Goal: Task Accomplishment & Management: Manage account settings

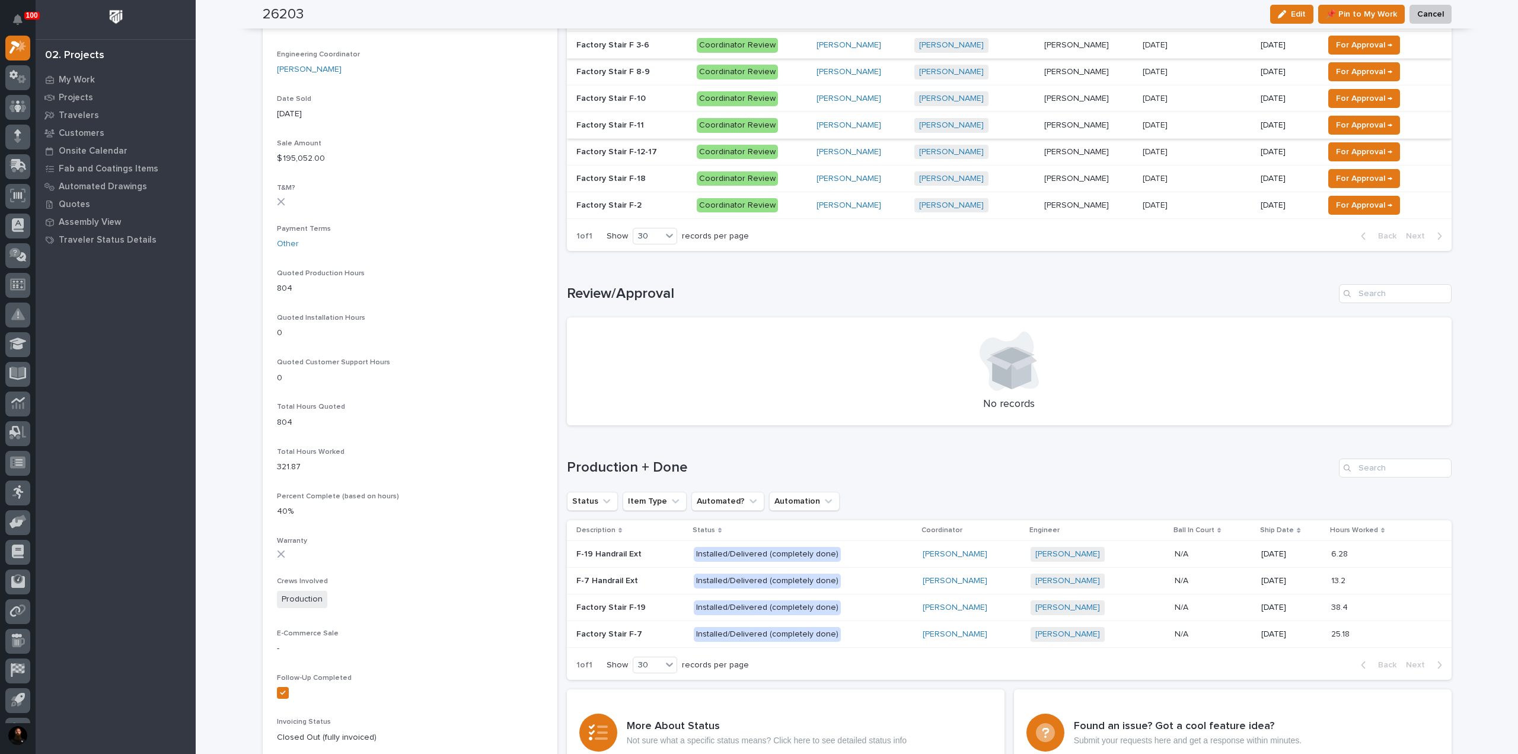
scroll to position [382, 0]
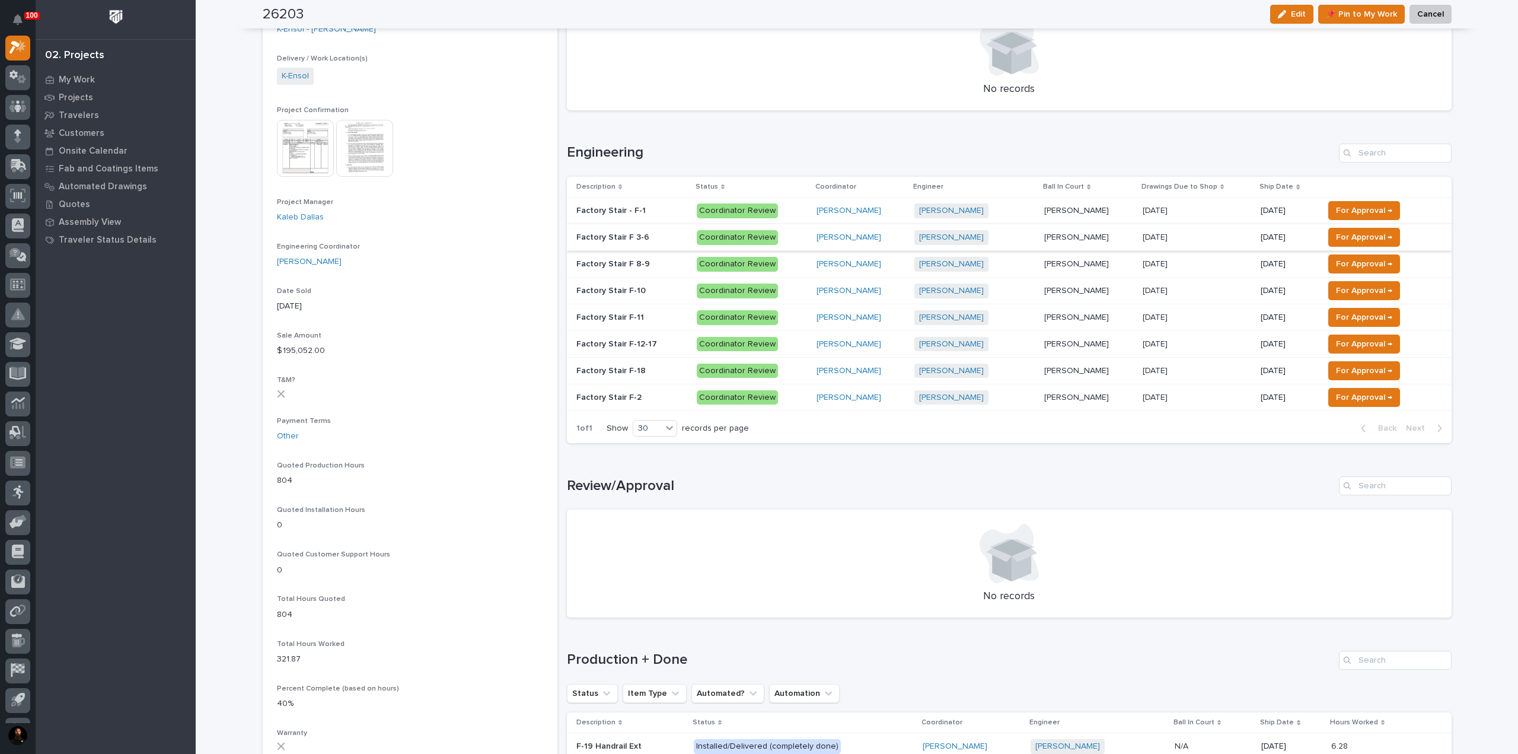
click at [613, 210] on p "Factory Stair - F-1" at bounding box center [612, 209] width 72 height 12
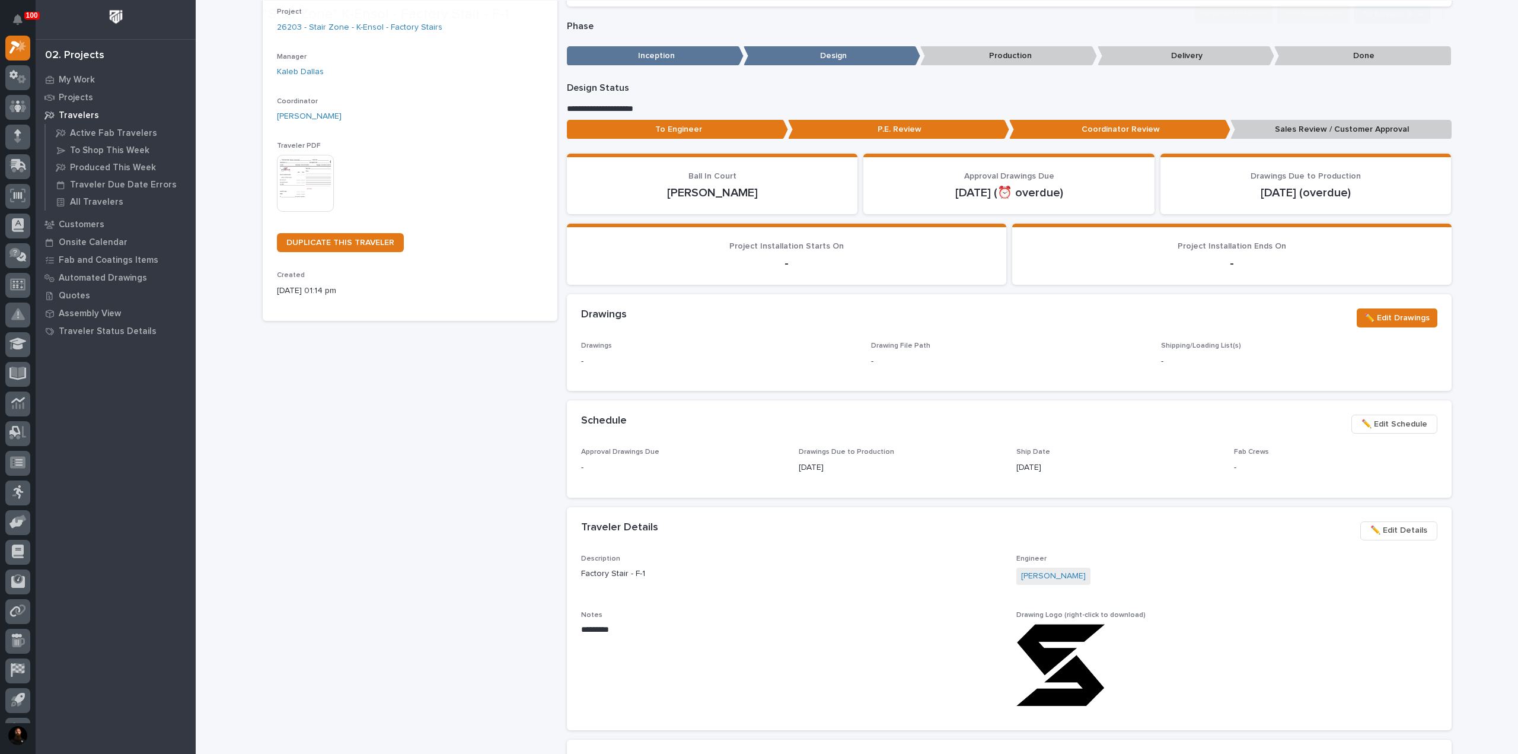
scroll to position [237, 0]
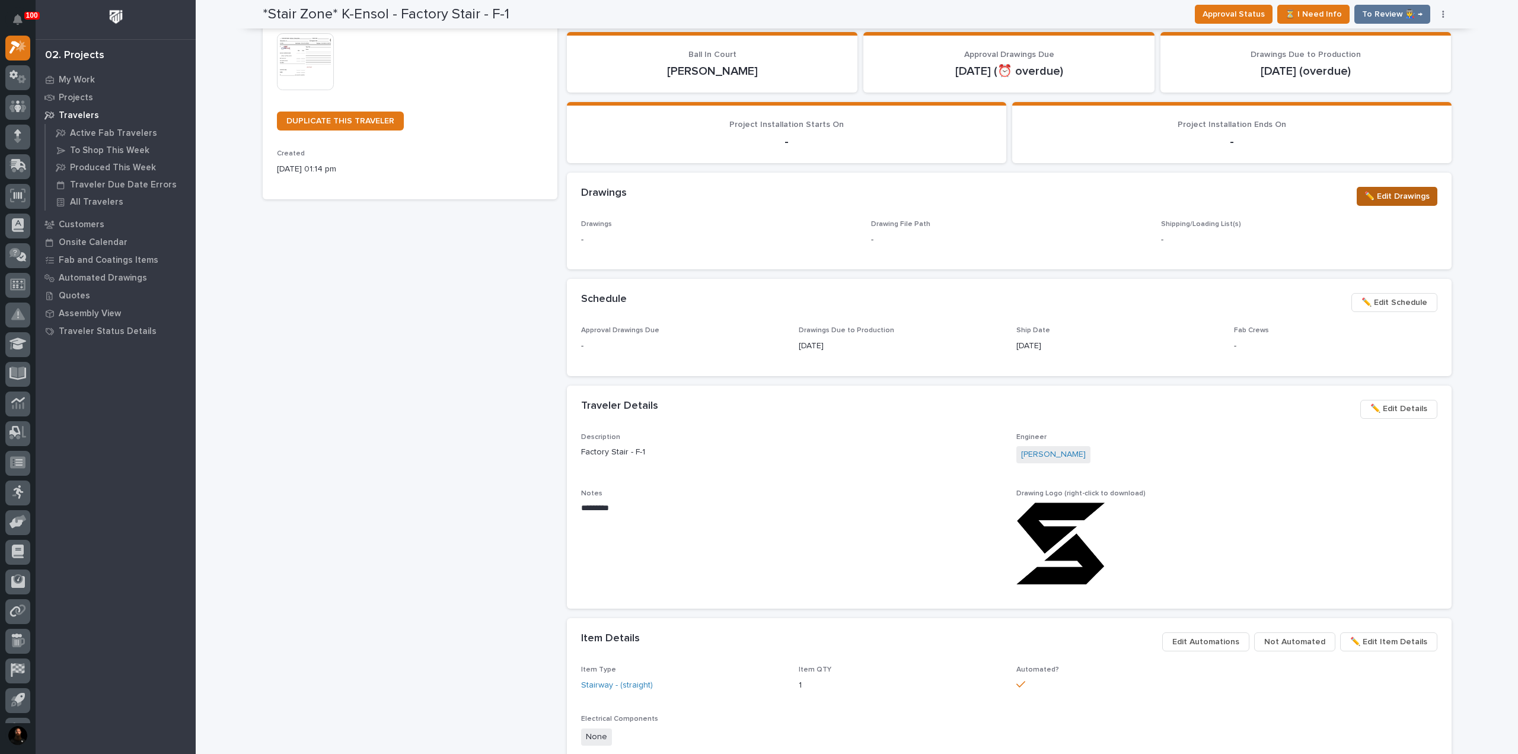
click at [1403, 197] on span "✏️ Edit Drawings" at bounding box center [1397, 196] width 65 height 14
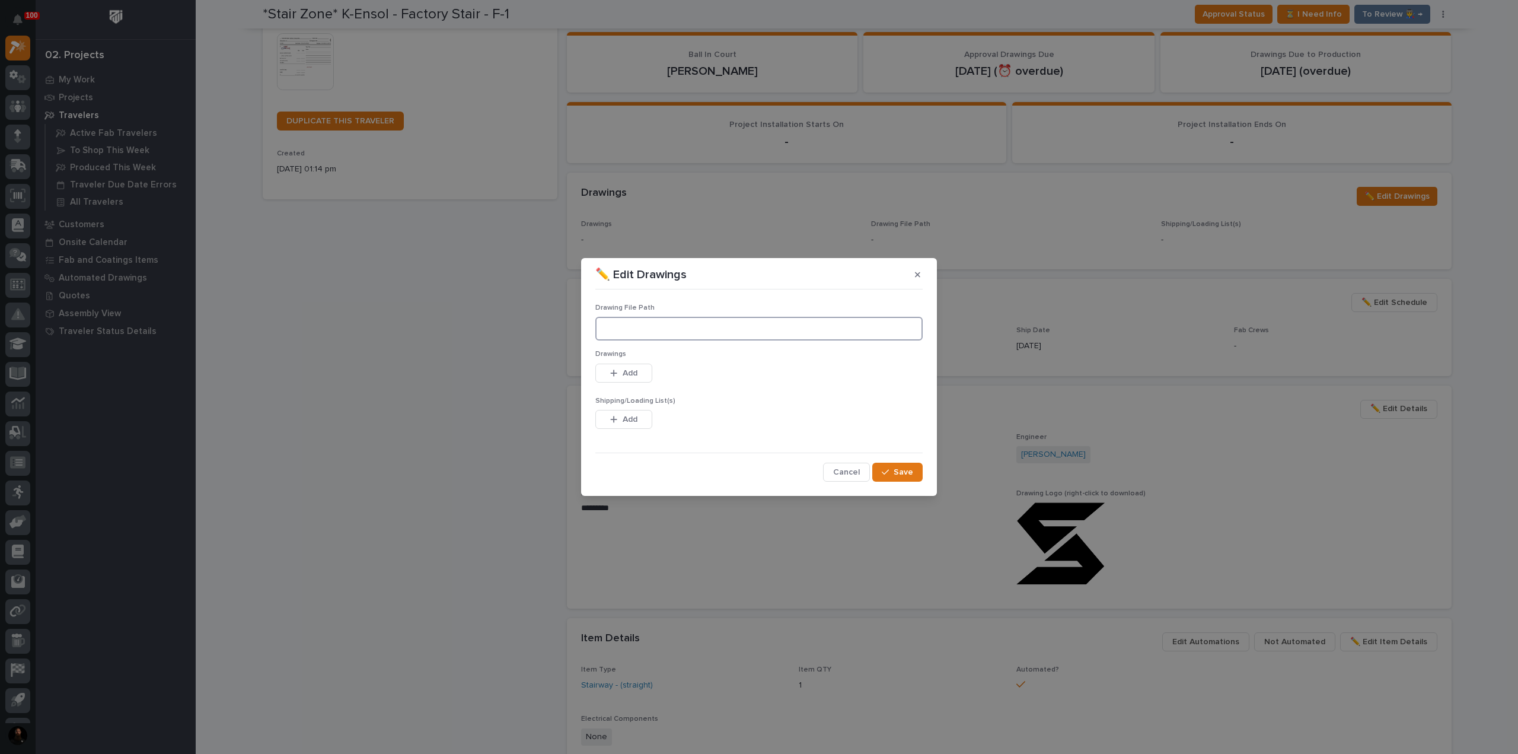
click at [704, 324] on input at bounding box center [758, 329] width 327 height 24
paste input "M:\K-Ensol\26203 - Factory Stairs\01 Engineering\09 Final Documents"
type input "M:\K-Ensol\26203 - Factory Stairs\01 Engineering\09 Final Documents"
click at [616, 373] on icon "button" at bounding box center [614, 372] width 7 height 7
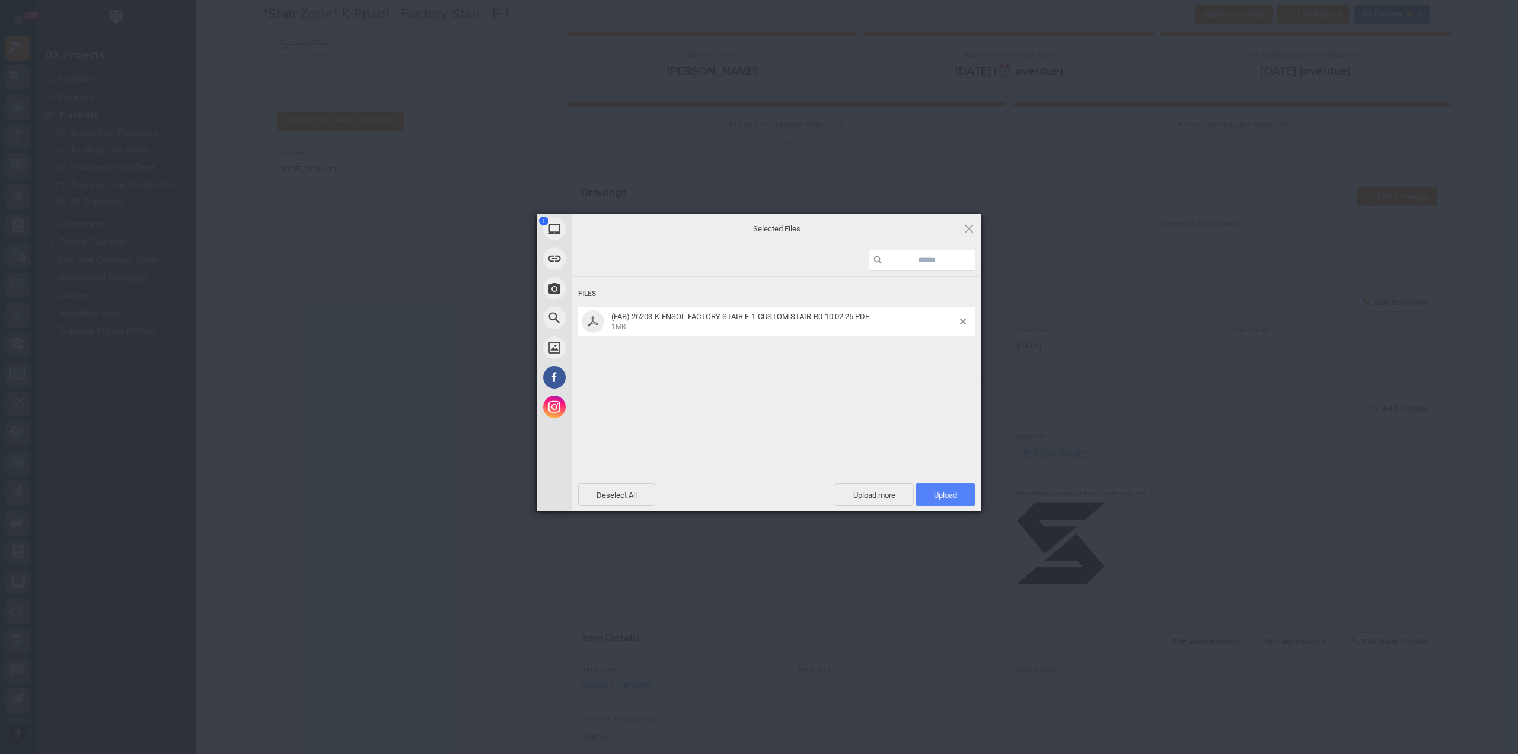
click at [952, 498] on span "Upload 1" at bounding box center [945, 494] width 23 height 9
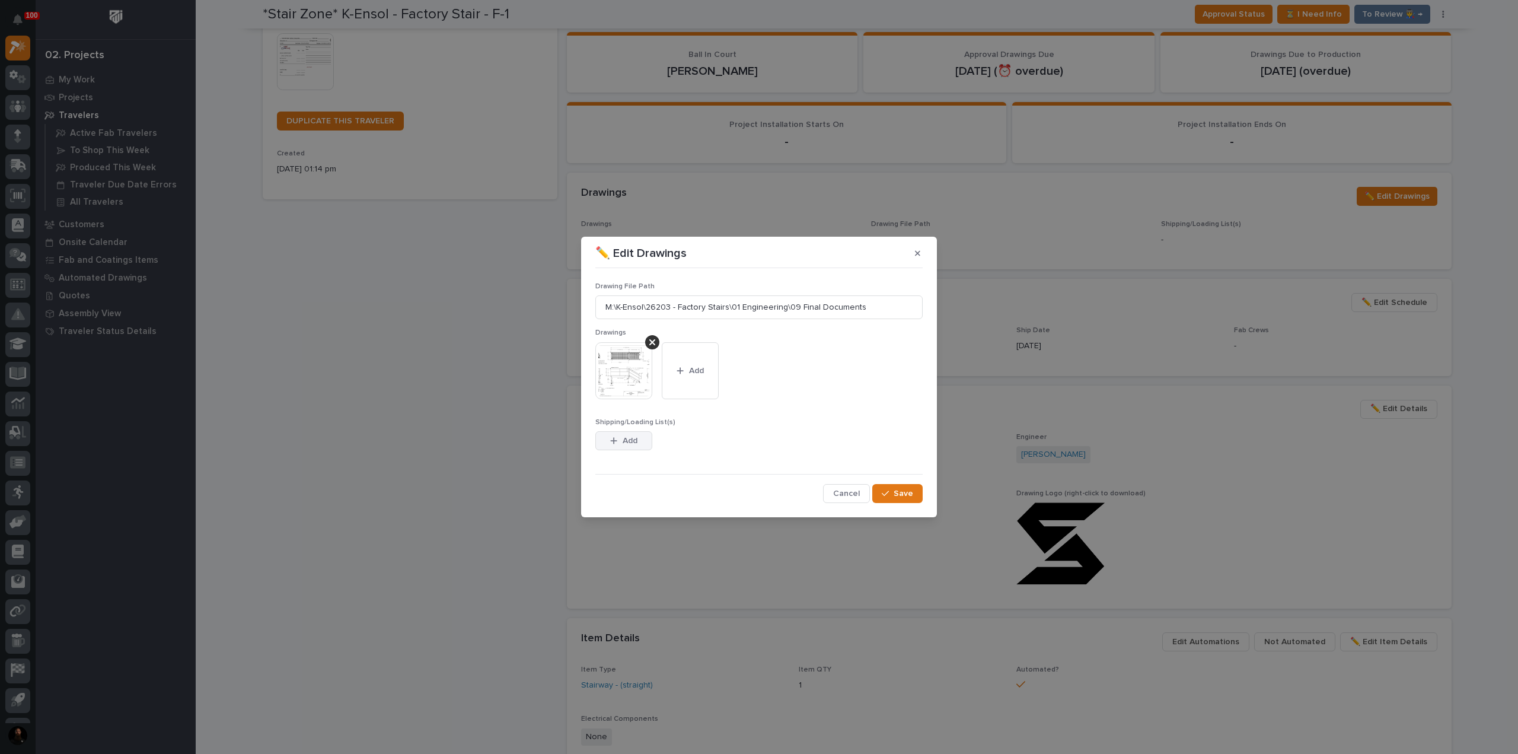
click at [637, 445] on span "Add" at bounding box center [630, 440] width 15 height 11
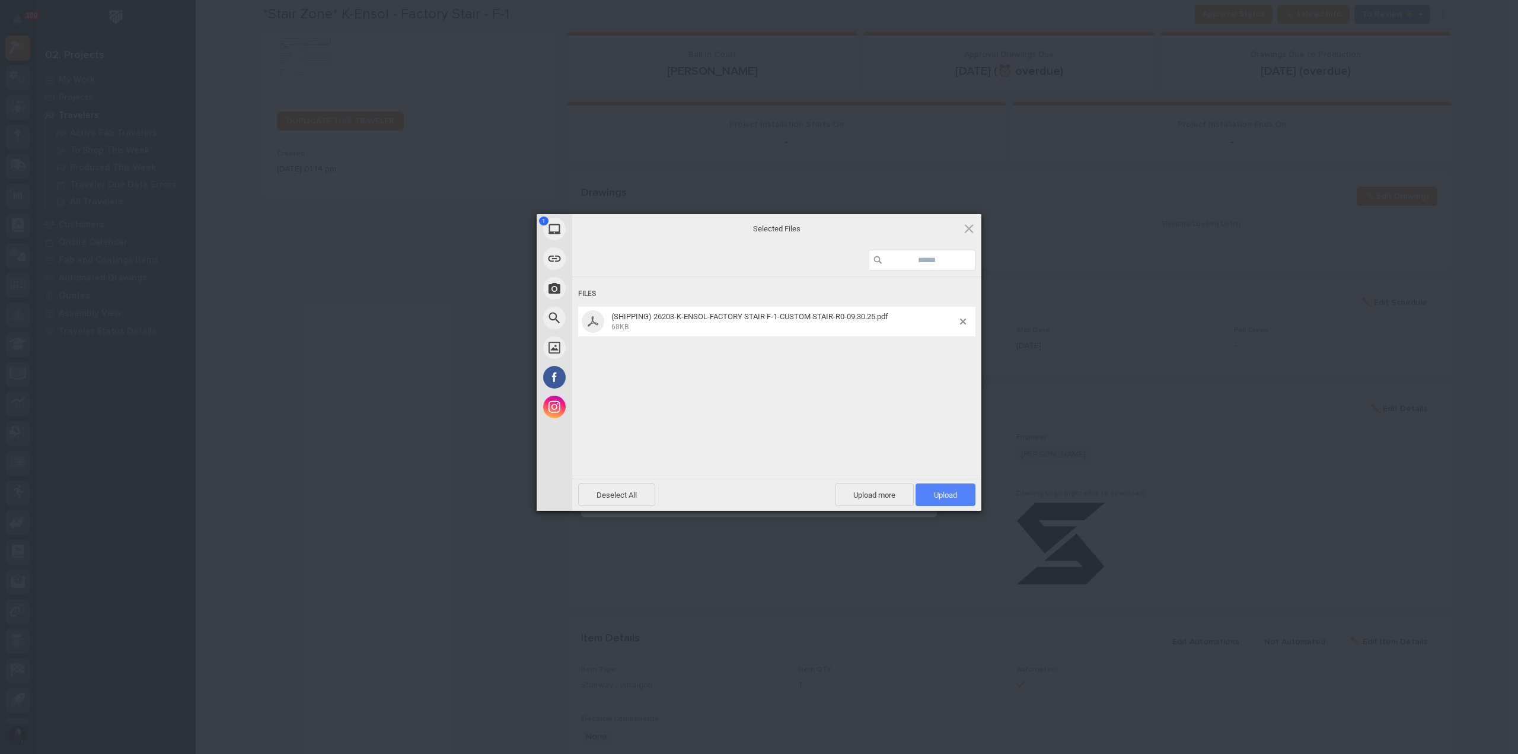
drag, startPoint x: 953, startPoint y: 499, endPoint x: 926, endPoint y: 477, distance: 34.5
click at [952, 499] on span "Upload 1" at bounding box center [945, 494] width 23 height 9
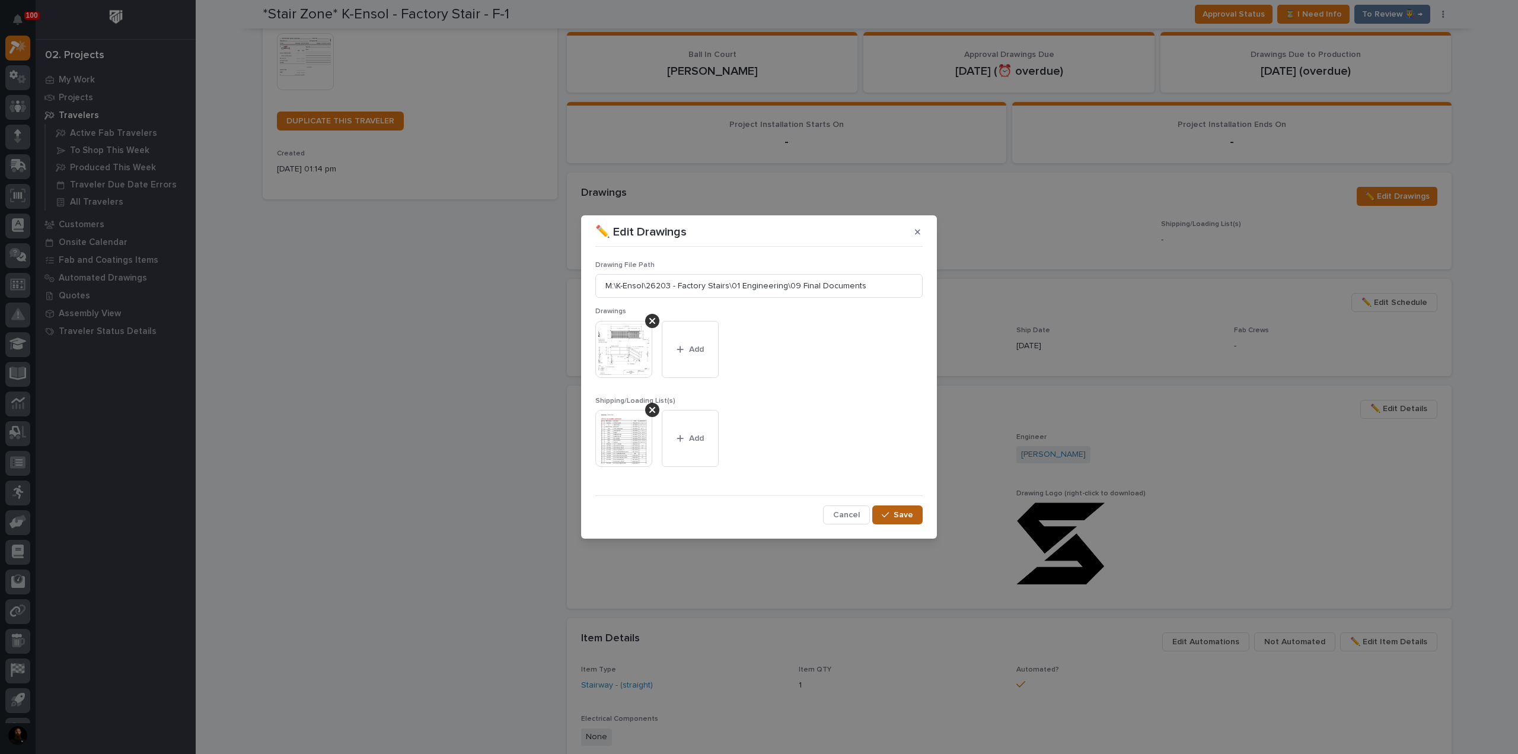
click at [888, 513] on icon "button" at bounding box center [885, 515] width 7 height 8
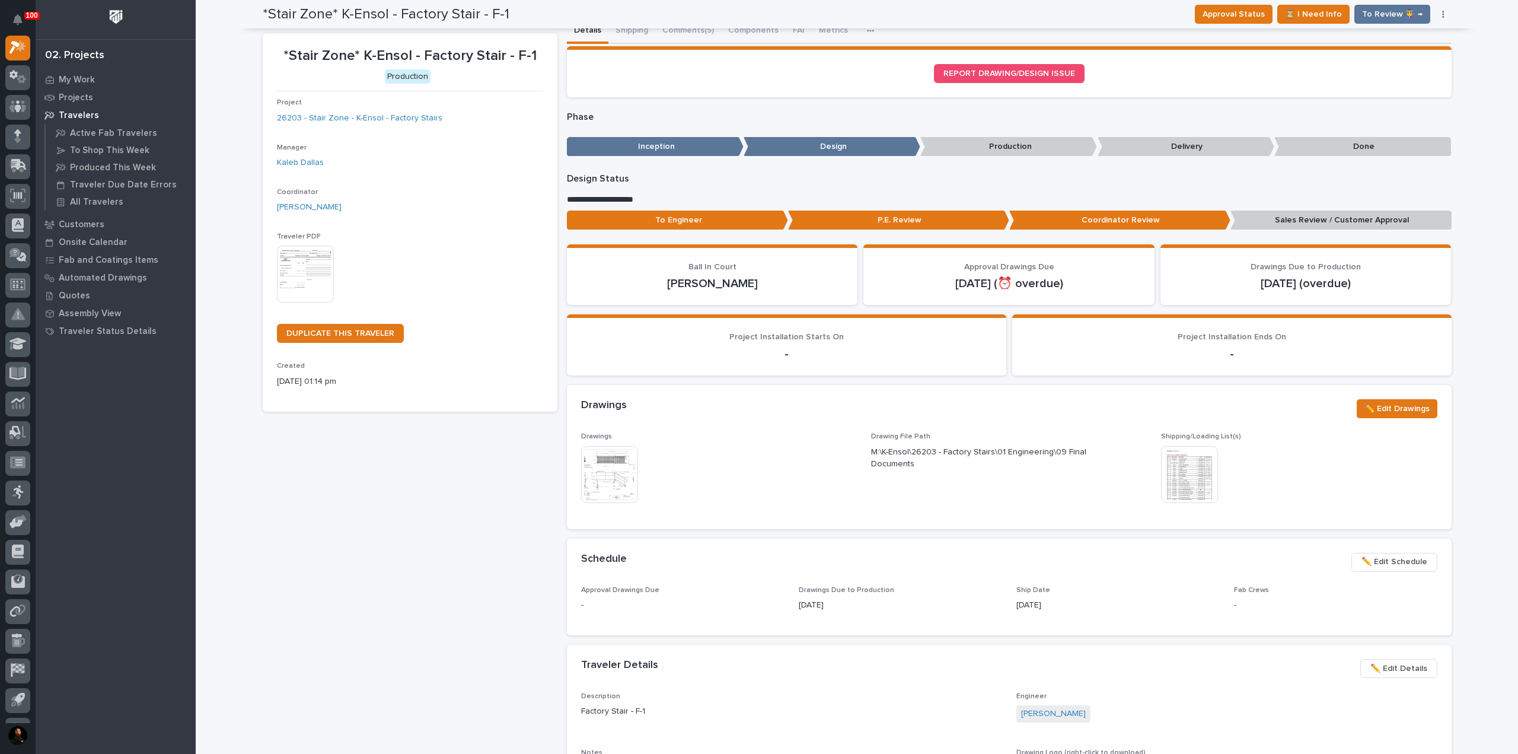
scroll to position [23, 0]
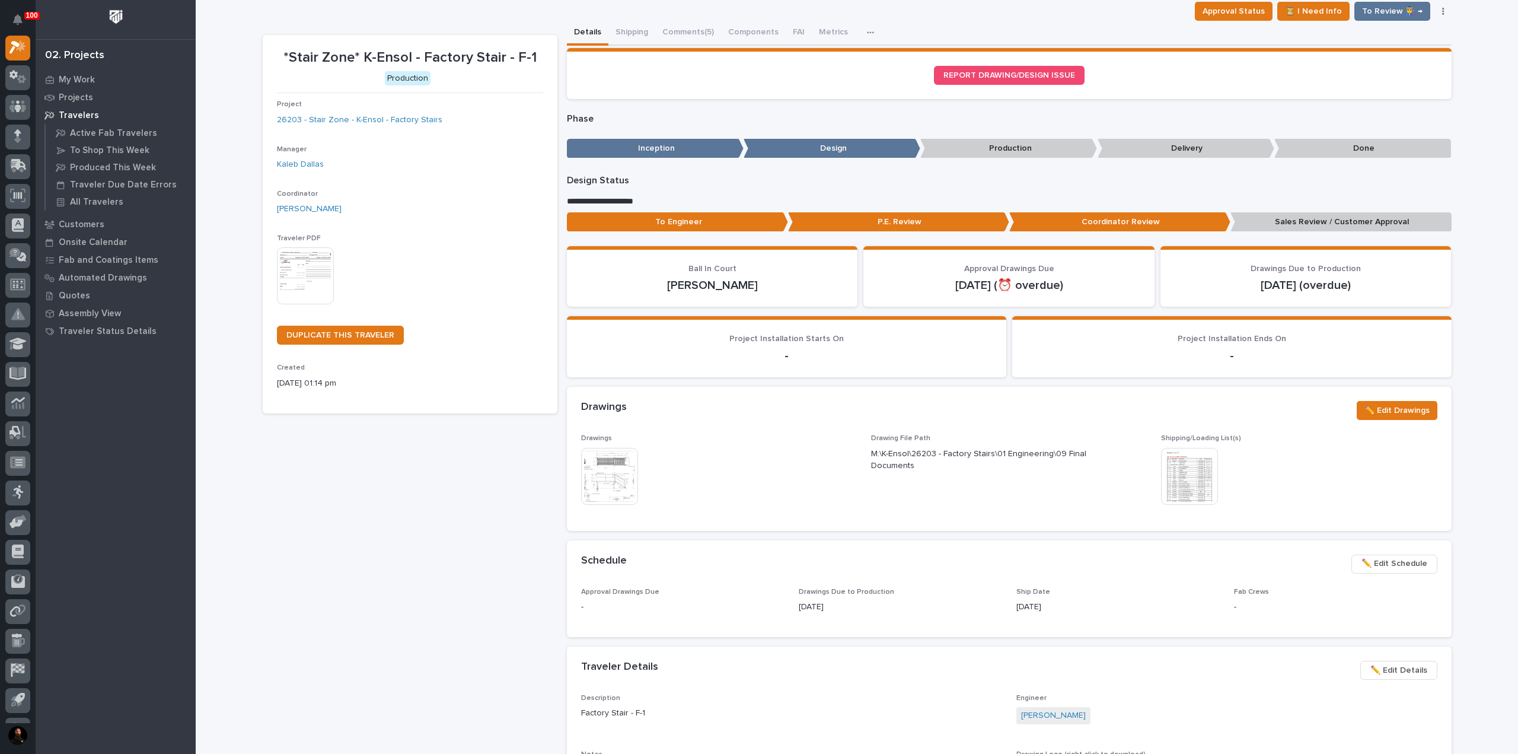
click at [1344, 229] on p "Sales Review / Customer Approval" at bounding box center [1341, 222] width 221 height 20
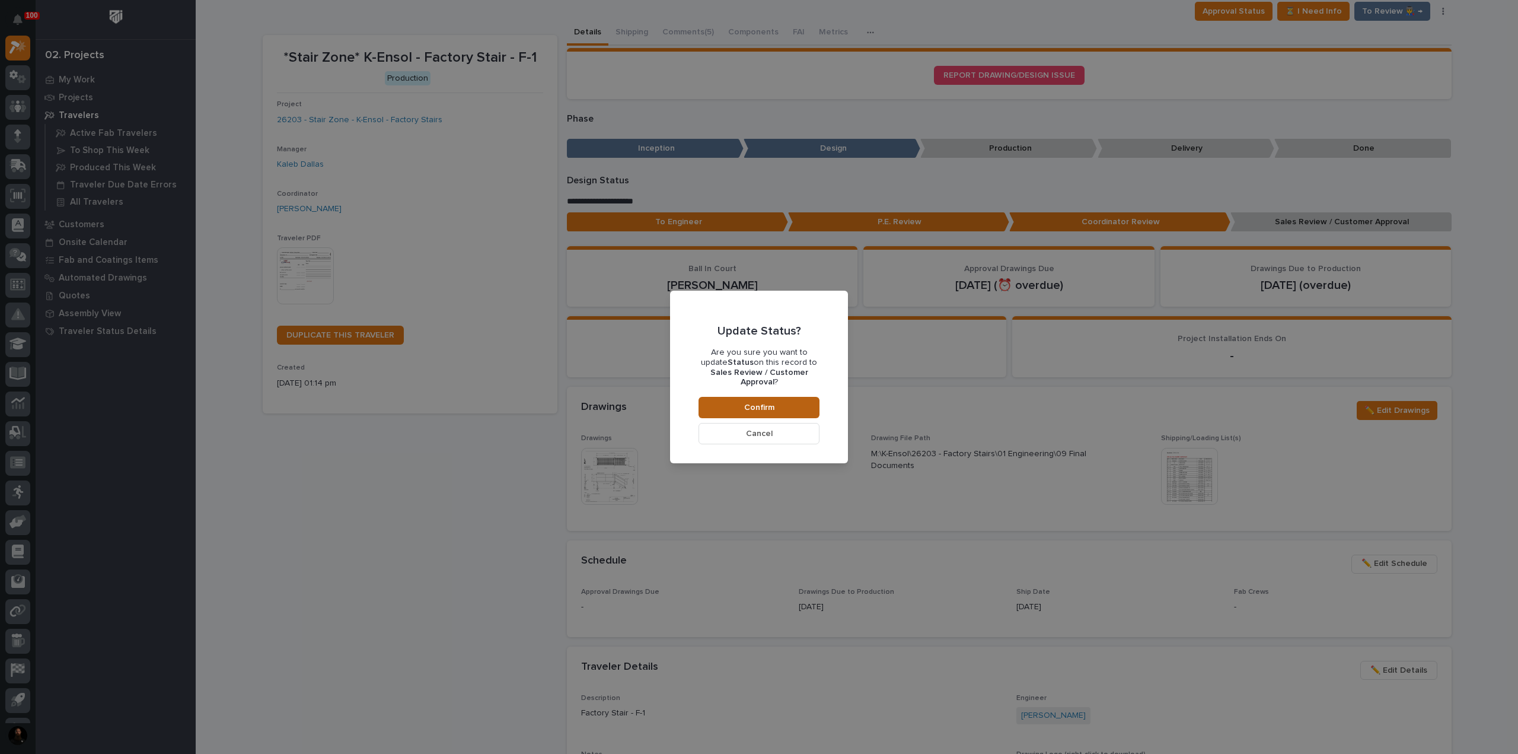
click at [788, 407] on button "Confirm" at bounding box center [759, 407] width 121 height 21
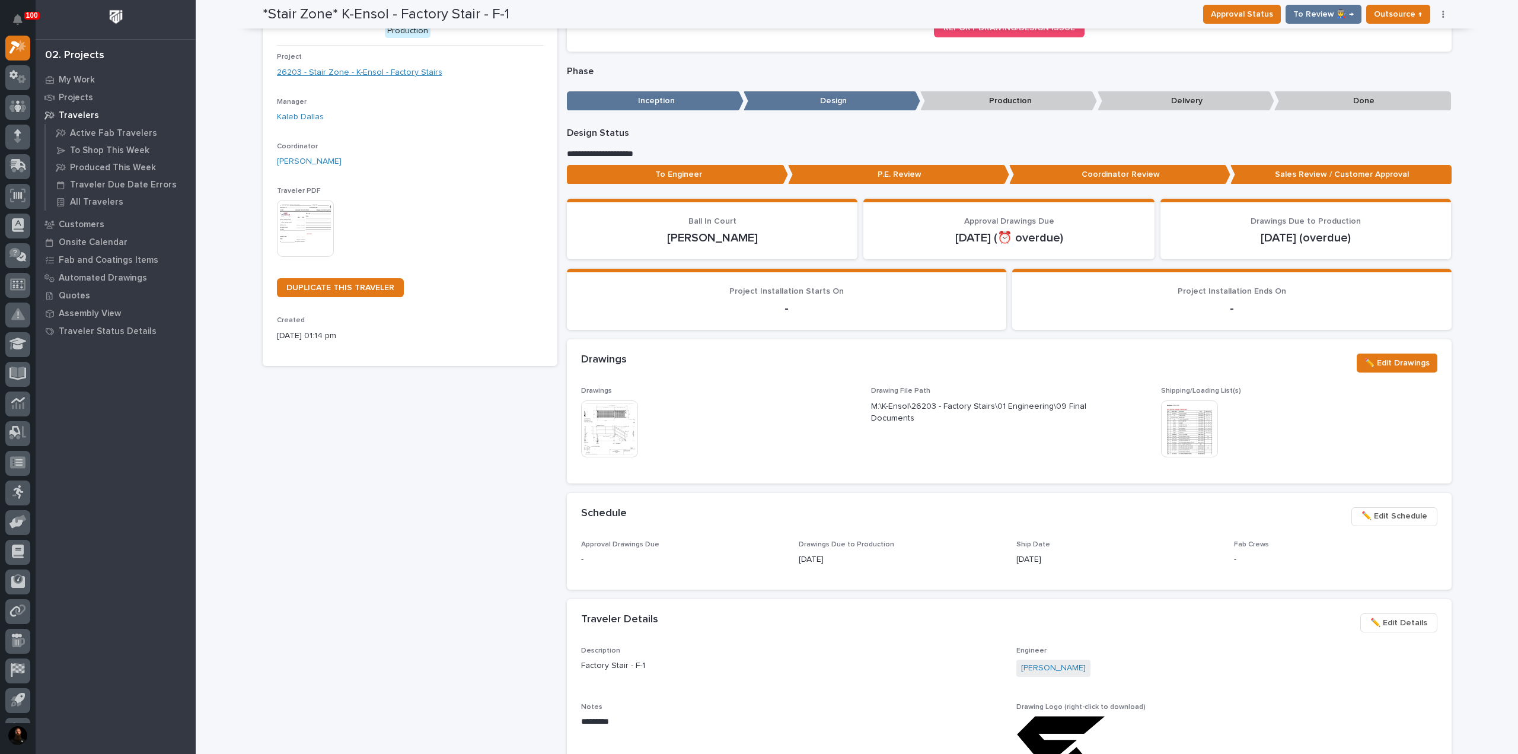
click at [385, 75] on link "26203 - Stair Zone - K-Ensol - Factory Stairs" at bounding box center [359, 72] width 165 height 12
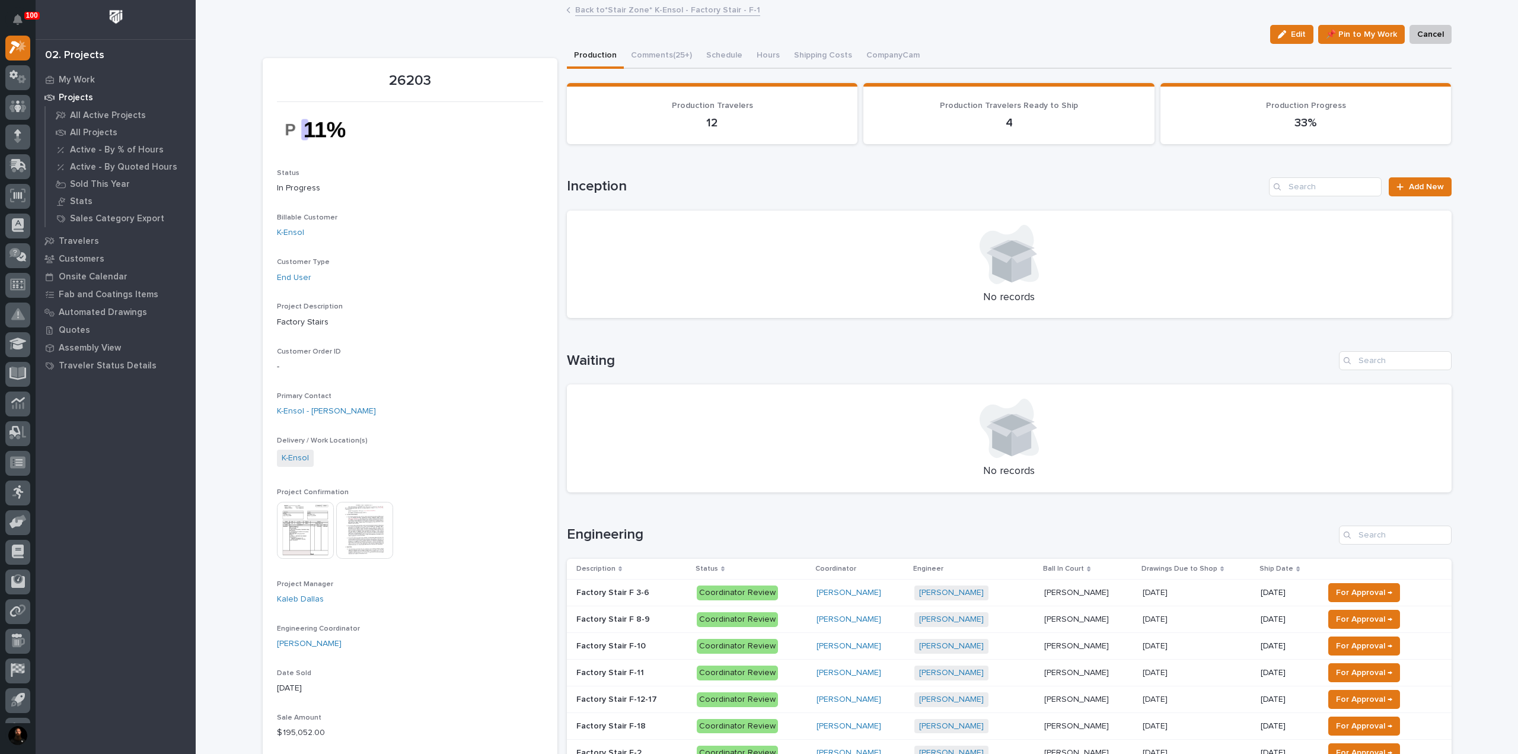
scroll to position [158, 0]
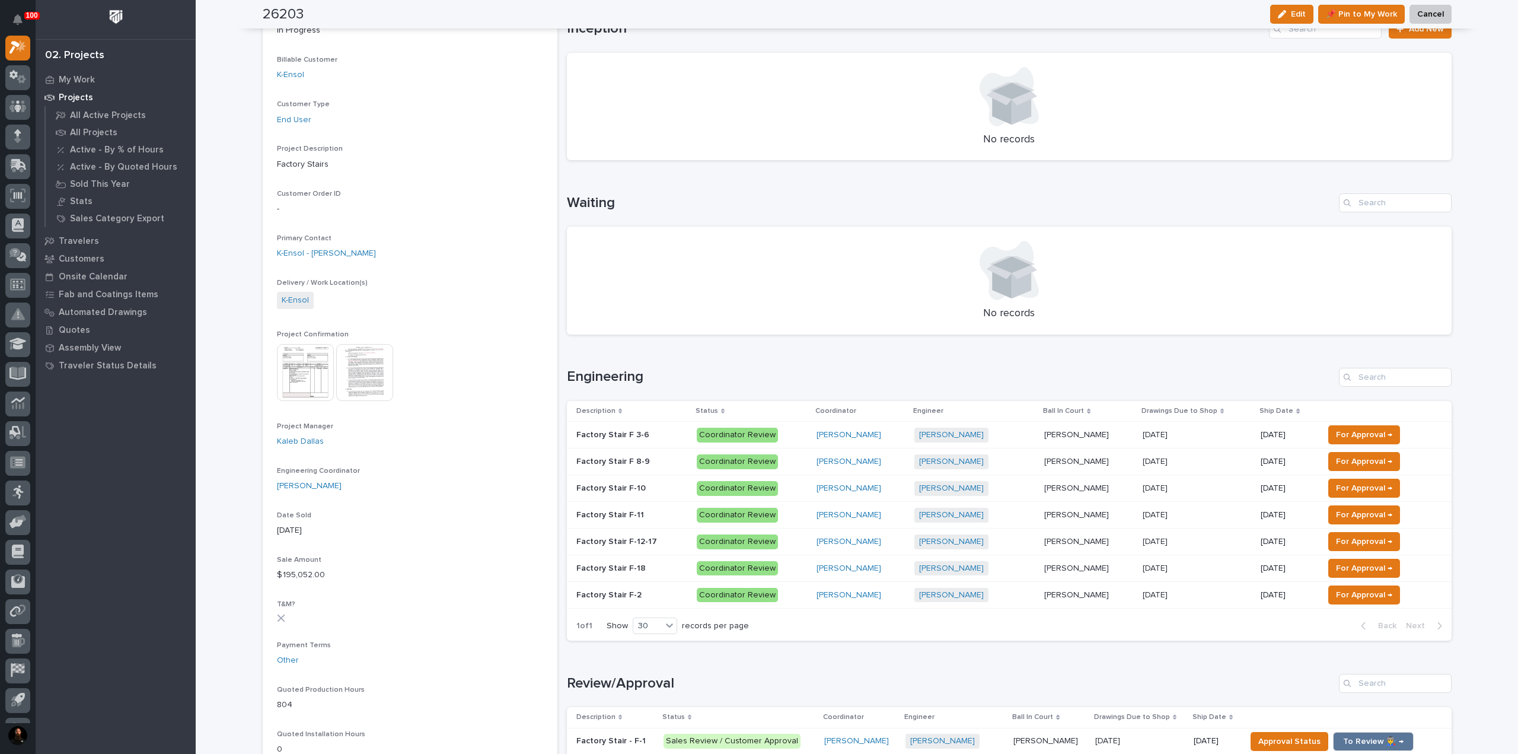
click at [624, 439] on div "Factory Stair F 3-6 Factory Stair F 3-6" at bounding box center [631, 435] width 111 height 20
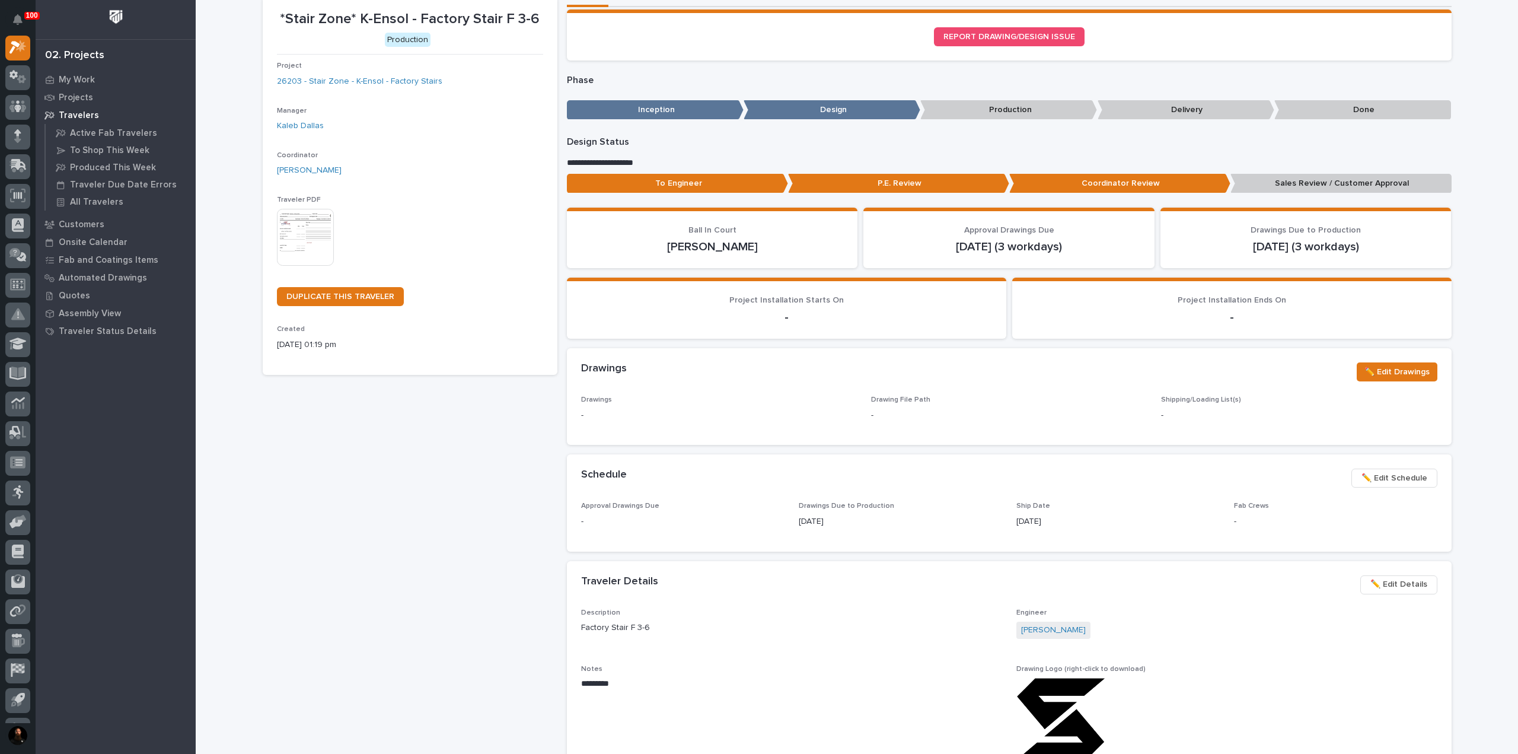
scroll to position [79, 0]
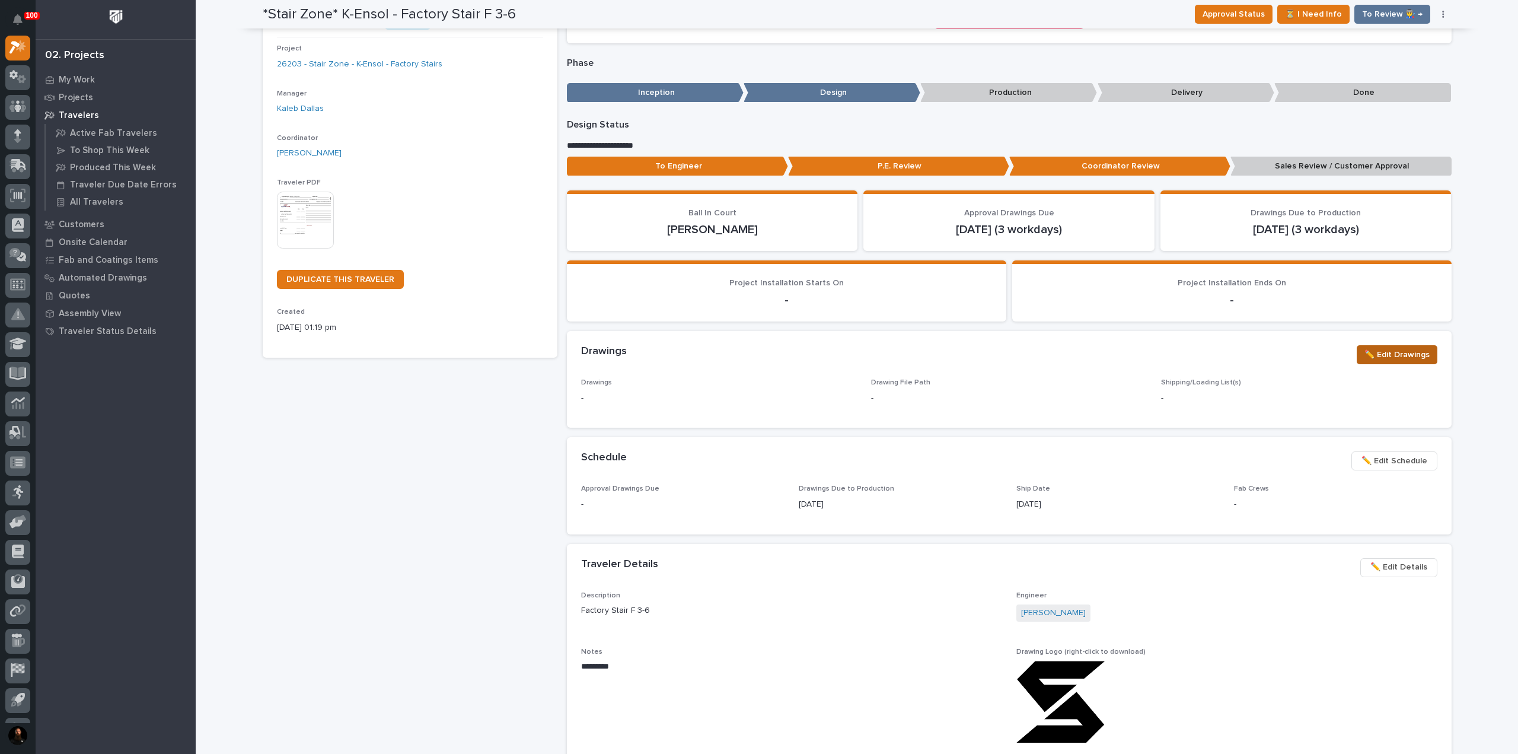
click at [1401, 360] on span "✏️ Edit Drawings" at bounding box center [1397, 355] width 65 height 14
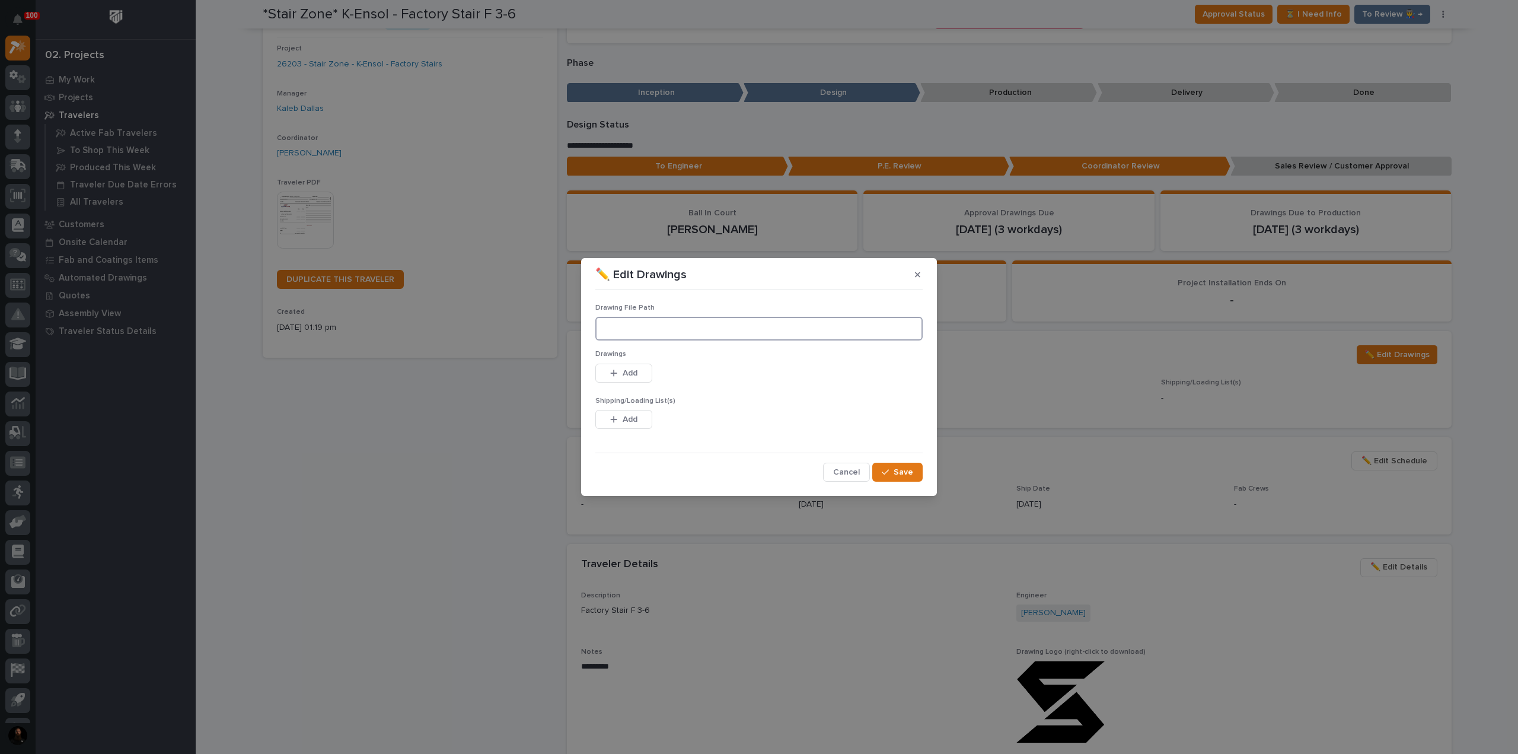
click at [650, 334] on input at bounding box center [758, 329] width 327 height 24
paste input "M:\K-Ensol\26203 - Factory Stairs\01 Engineering\09 Final Documents"
type input "M:\K-Ensol\26203 - Factory Stairs\01 Engineering\09 Final Documents"
click at [638, 370] on button "Add" at bounding box center [623, 373] width 57 height 19
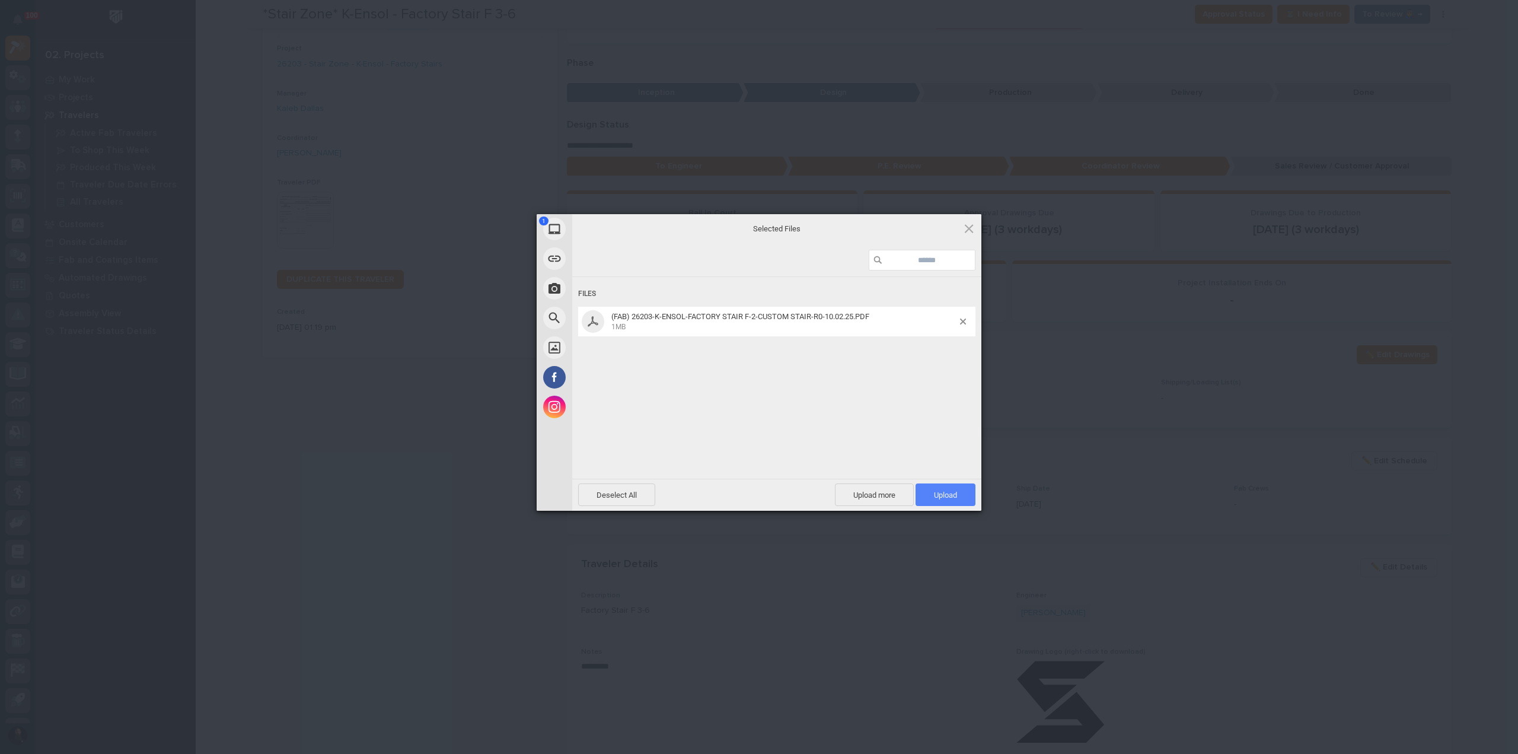
click at [926, 487] on span "Upload 1" at bounding box center [946, 494] width 60 height 23
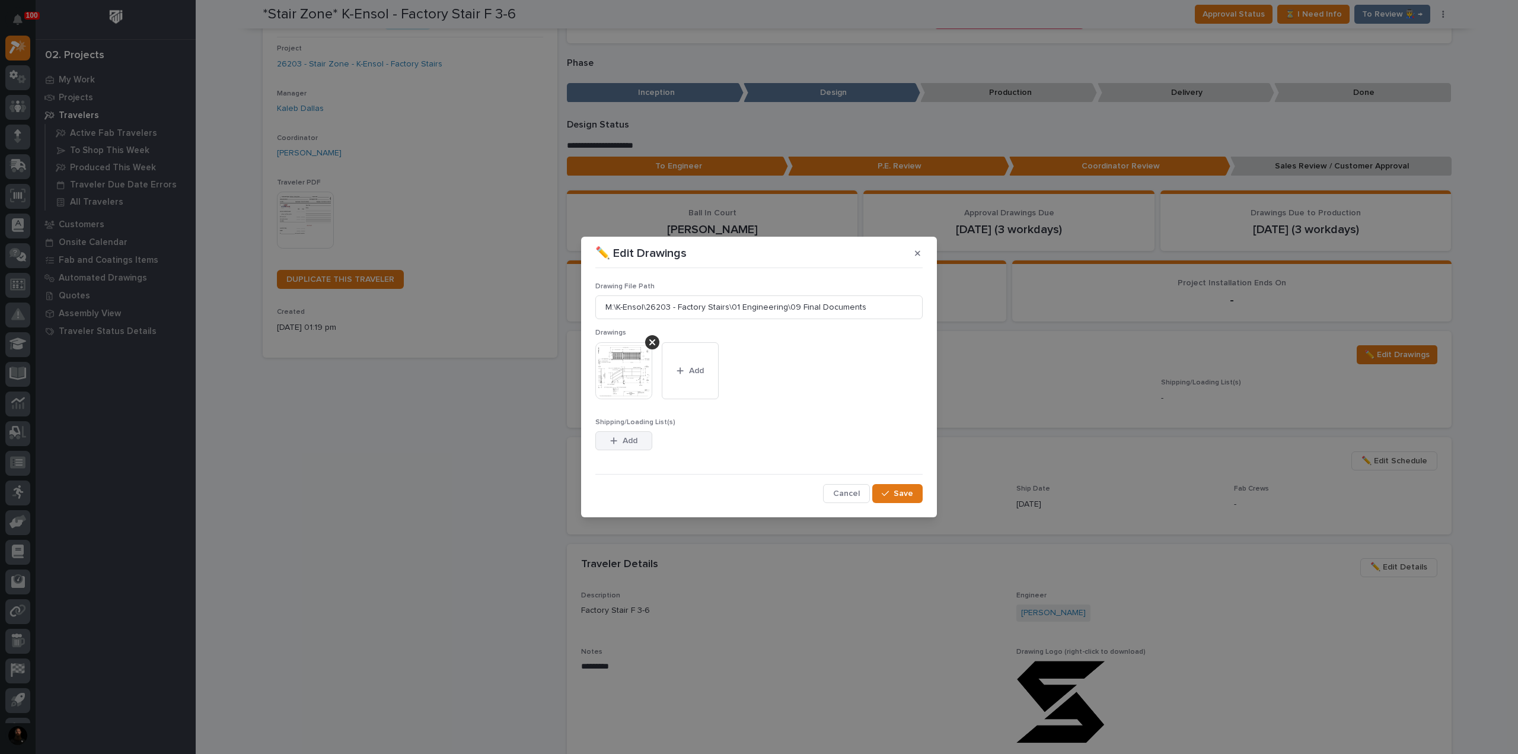
click at [624, 447] on button "Add" at bounding box center [623, 440] width 57 height 19
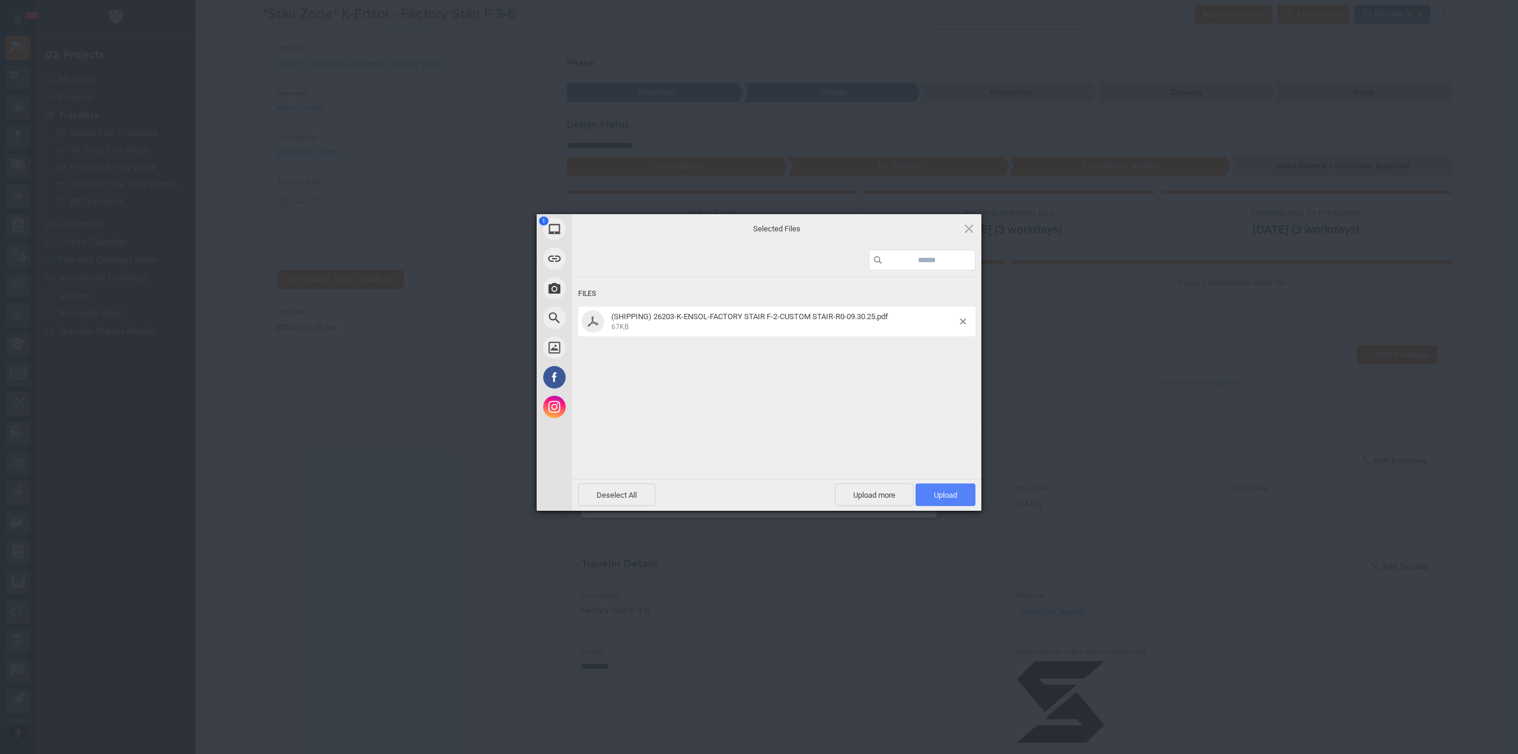
click at [950, 493] on span "Upload 1" at bounding box center [945, 494] width 23 height 9
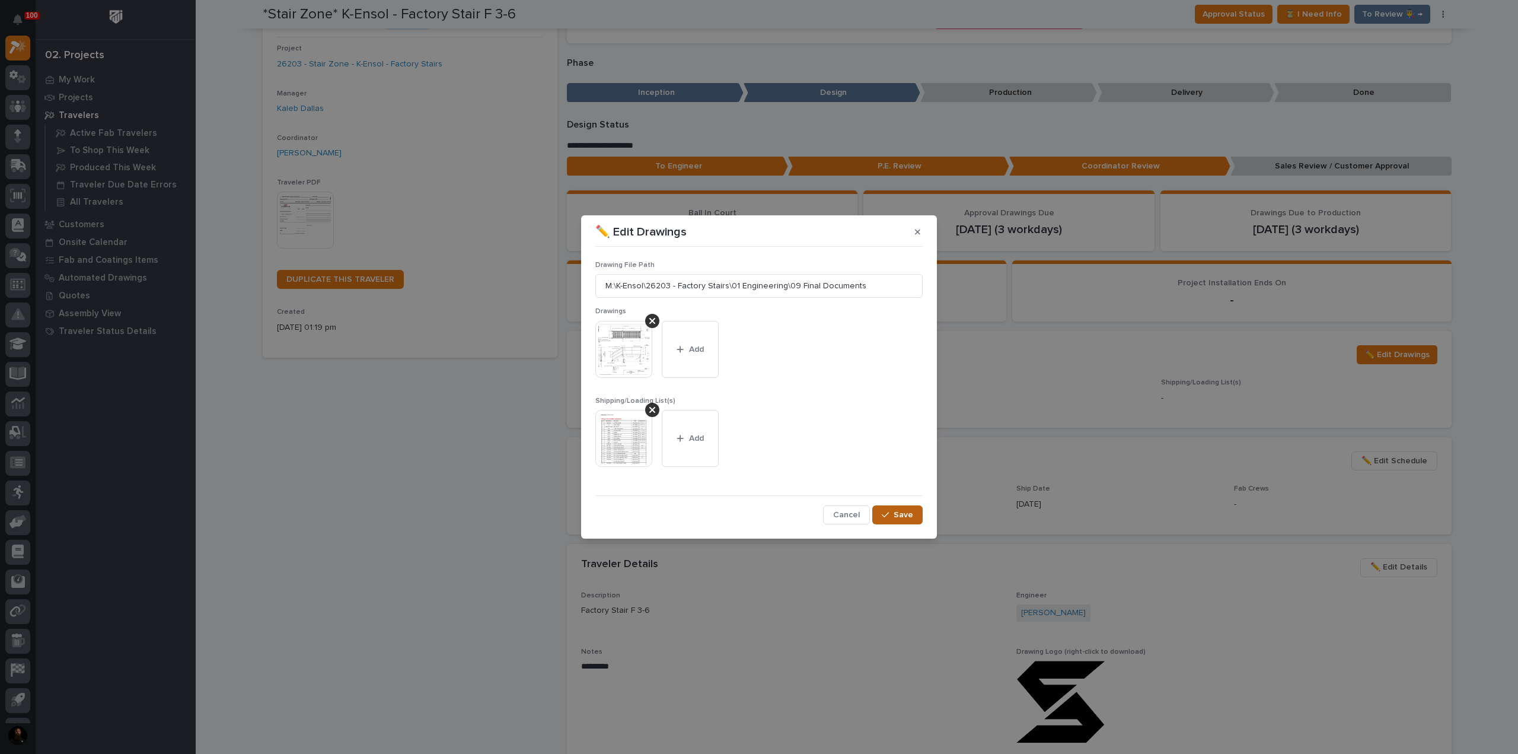
click at [888, 512] on icon "button" at bounding box center [885, 515] width 7 height 8
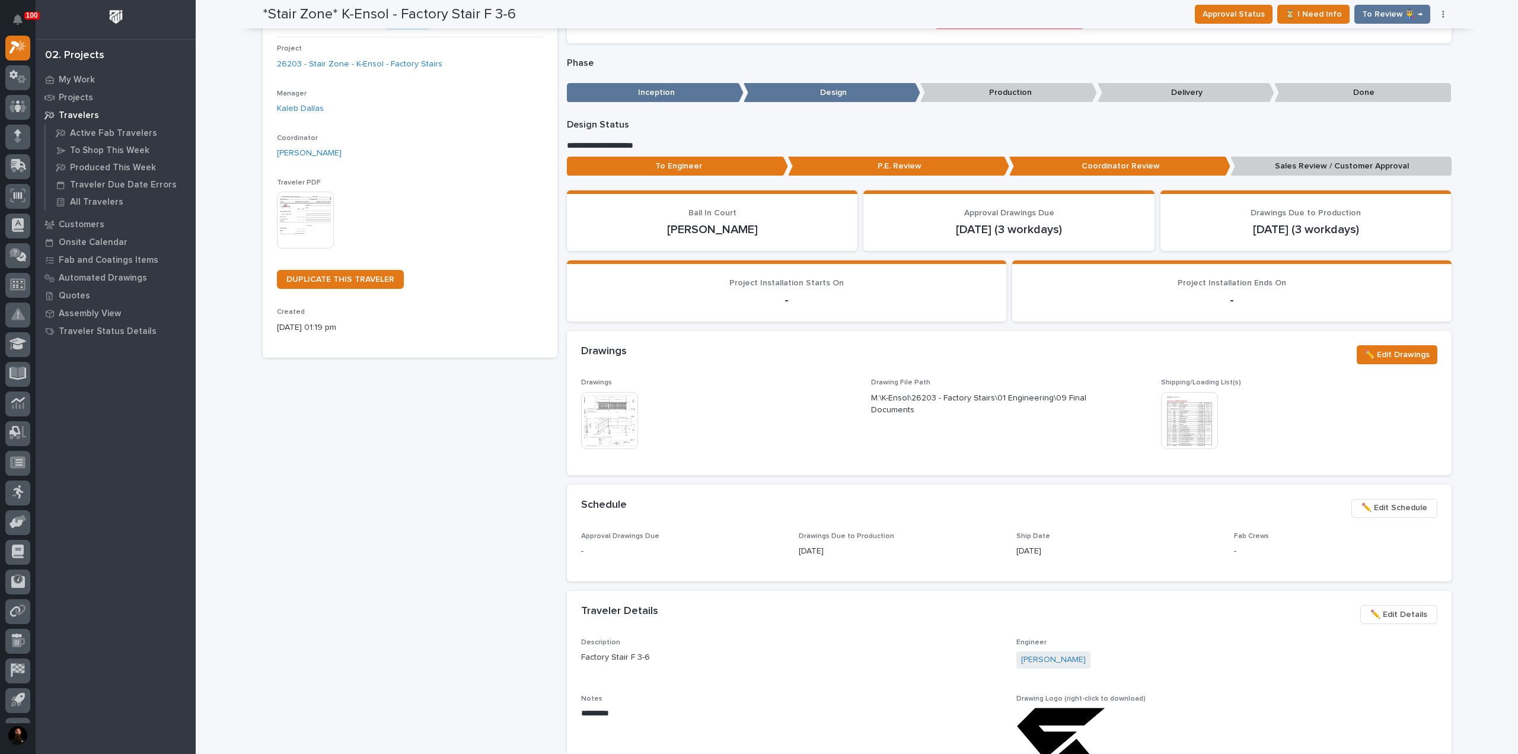
scroll to position [102, 0]
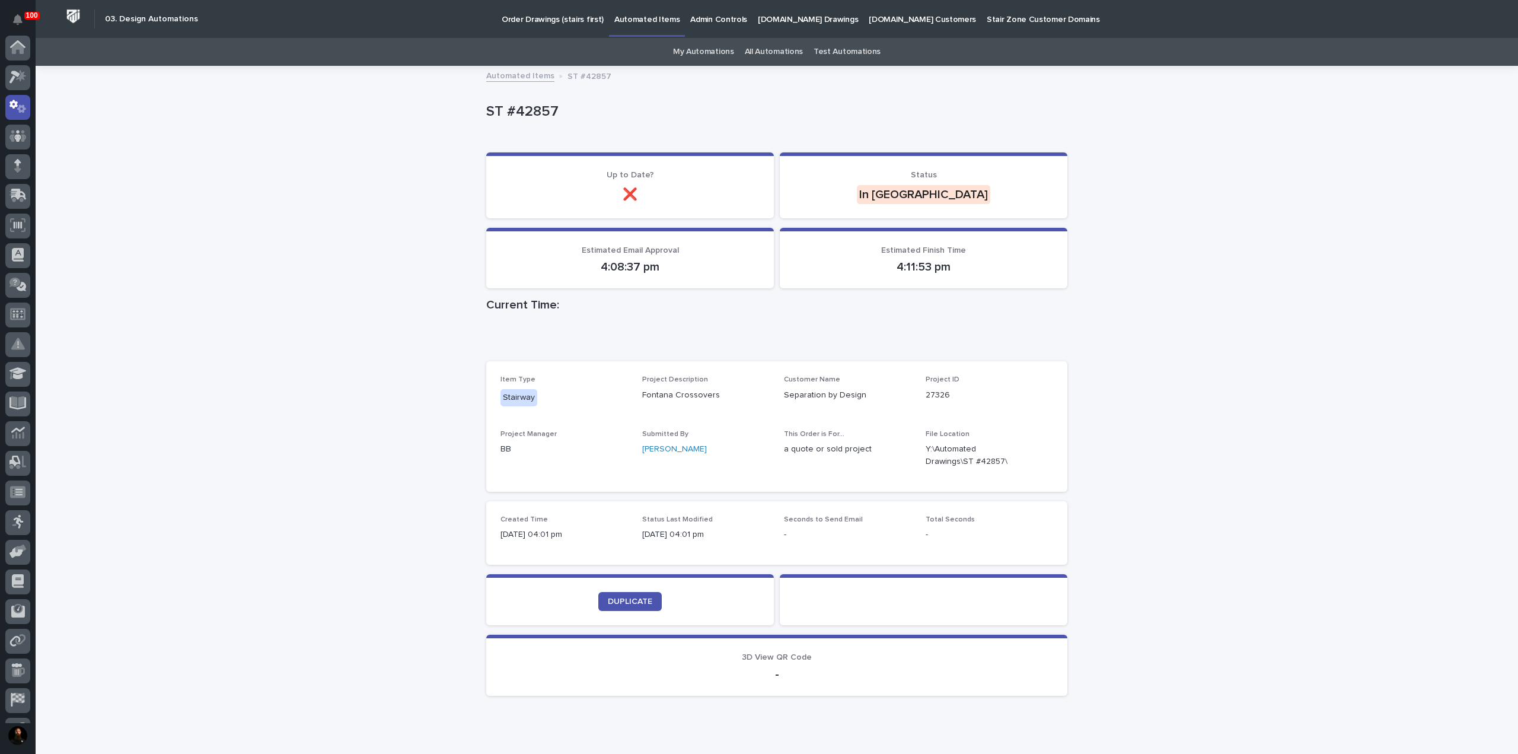
scroll to position [59, 0]
click at [708, 54] on link "My Automations" at bounding box center [703, 52] width 61 height 28
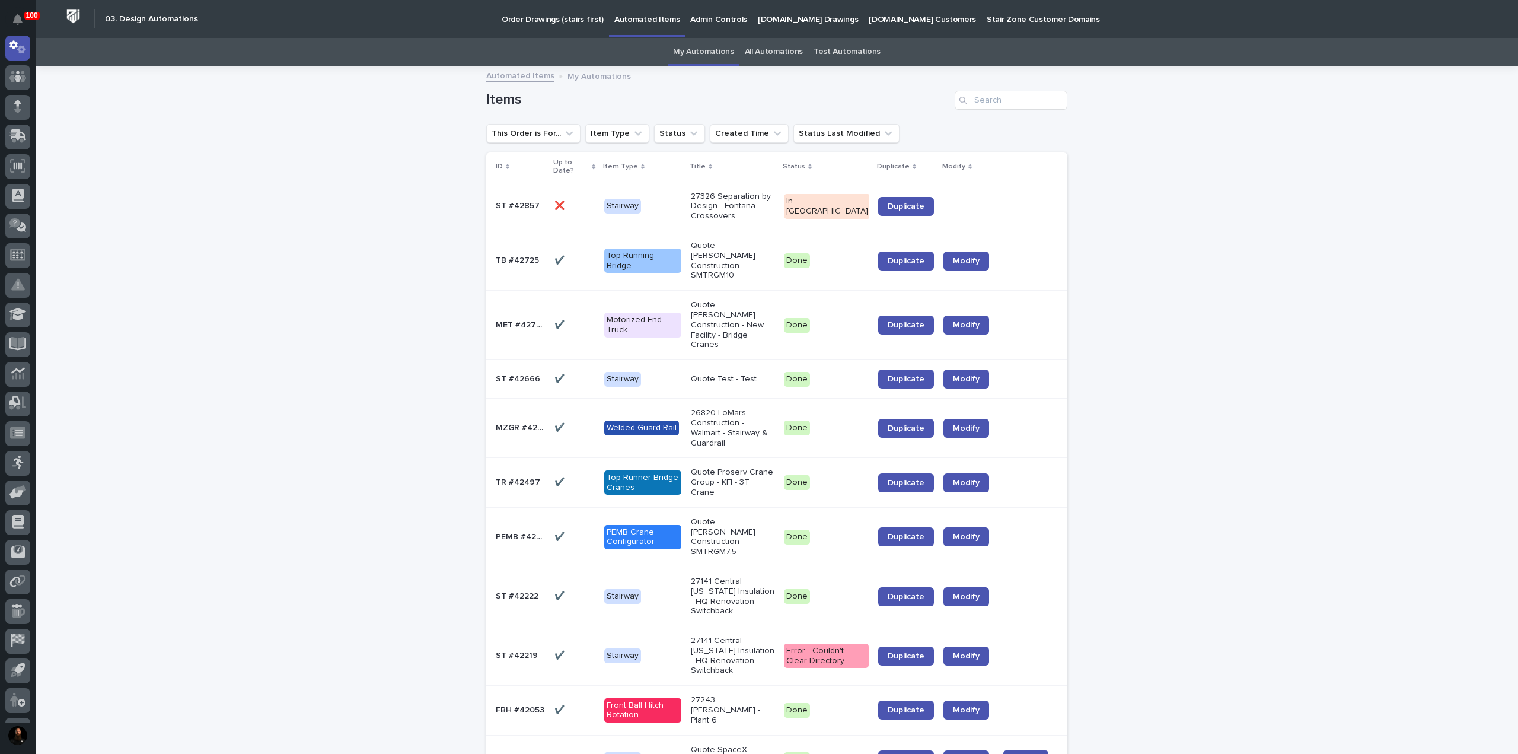
click at [850, 212] on p "In [GEOGRAPHIC_DATA]" at bounding box center [826, 206] width 85 height 25
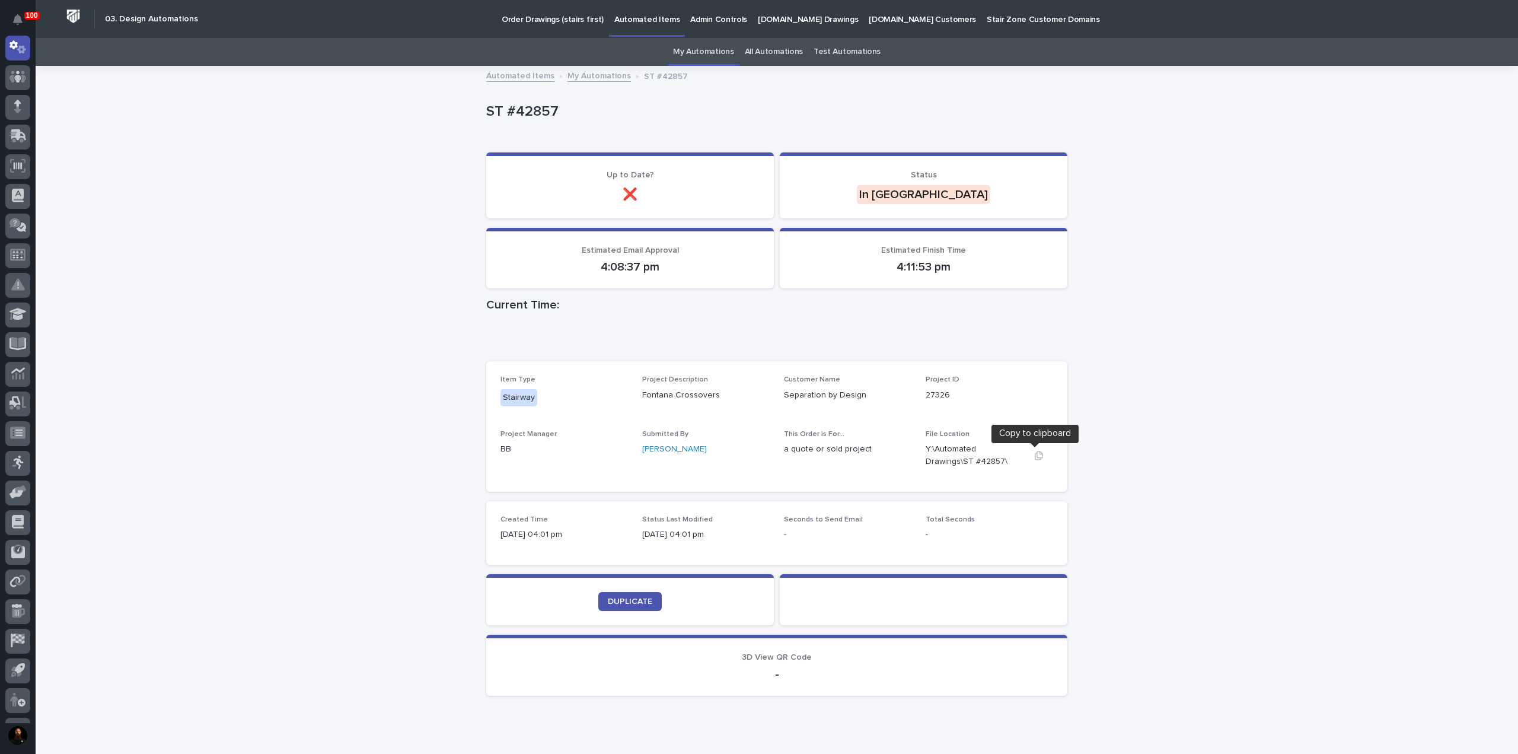
click at [1036, 456] on icon "button" at bounding box center [1038, 455] width 9 height 9
click at [626, 600] on span "DUPLICATE" at bounding box center [630, 601] width 44 height 8
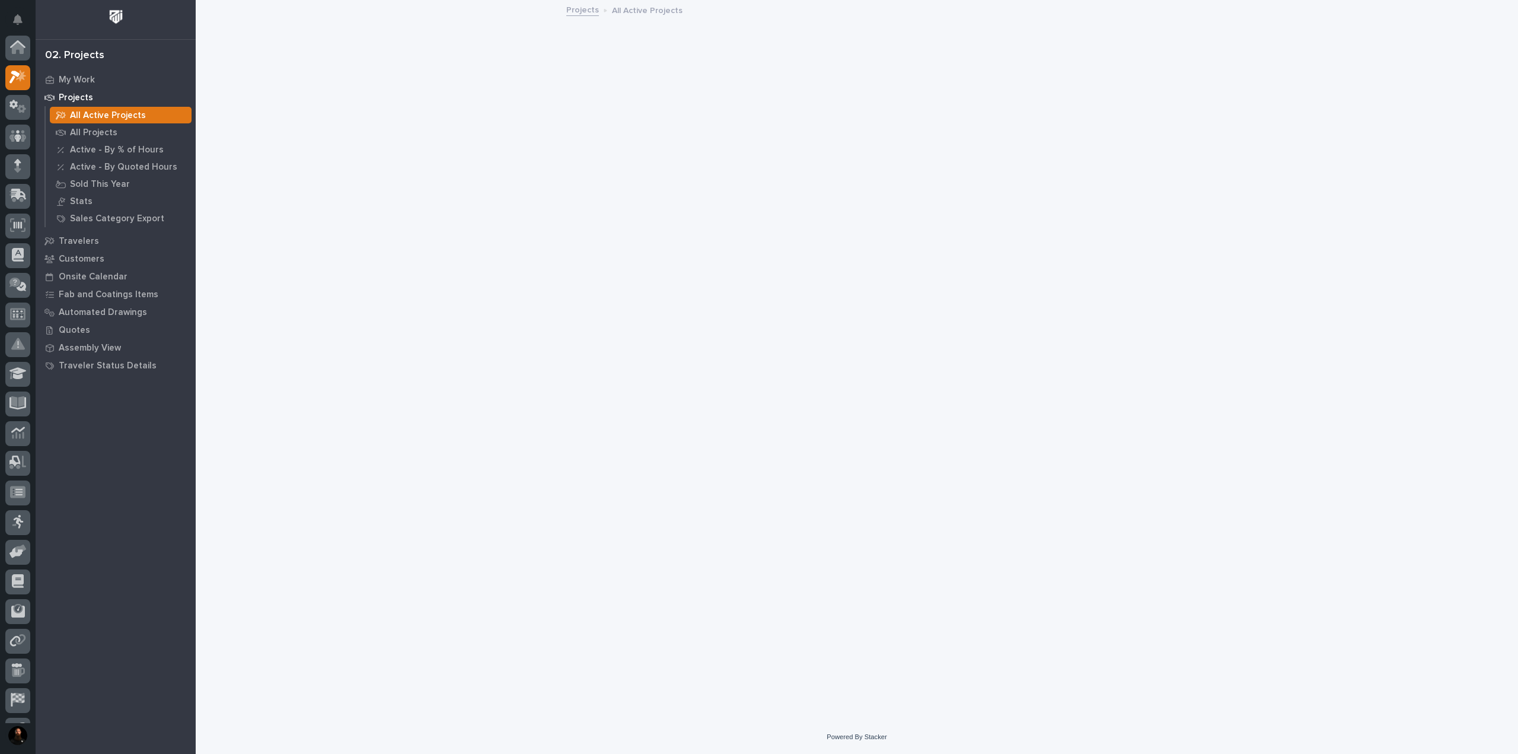
scroll to position [30, 0]
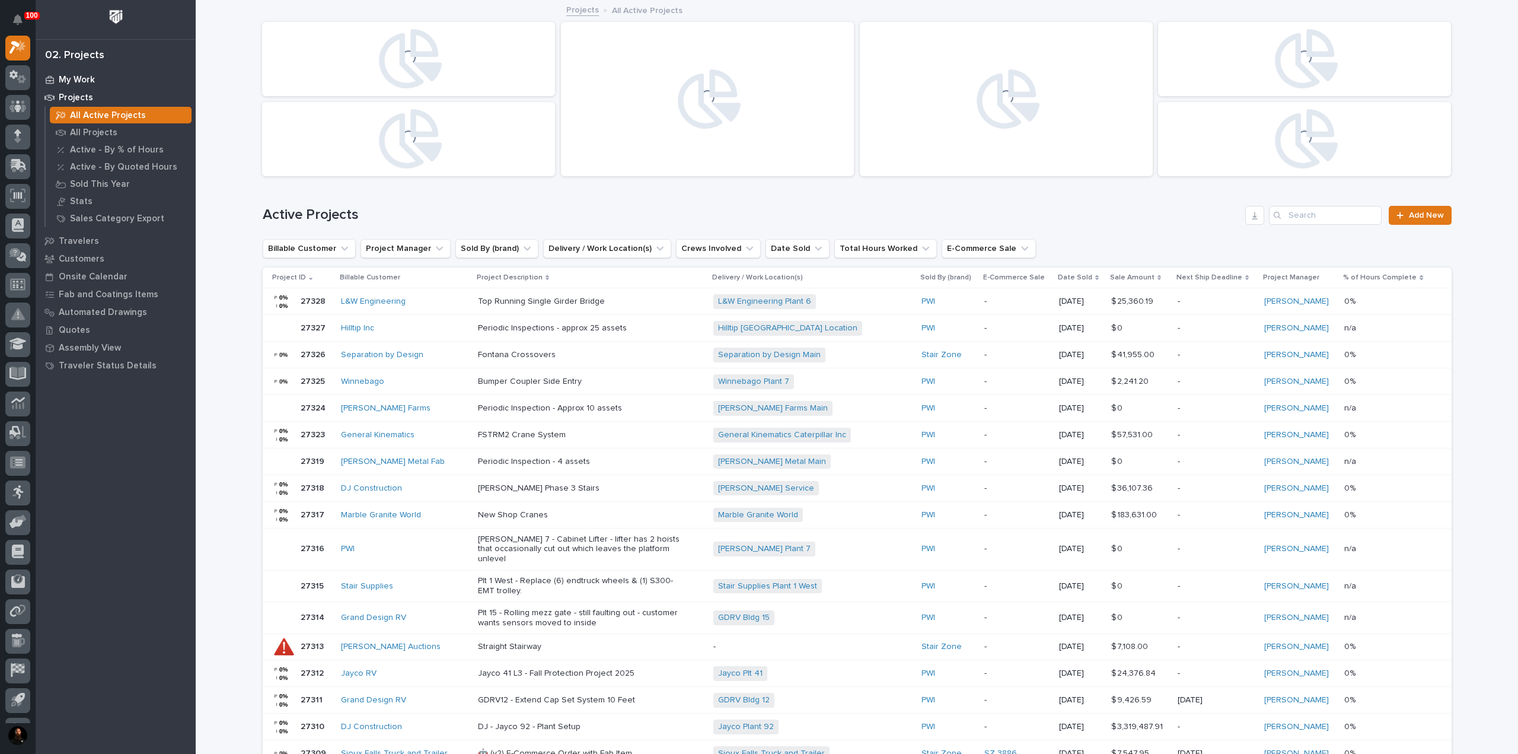
click at [81, 83] on p "My Work" at bounding box center [77, 80] width 36 height 11
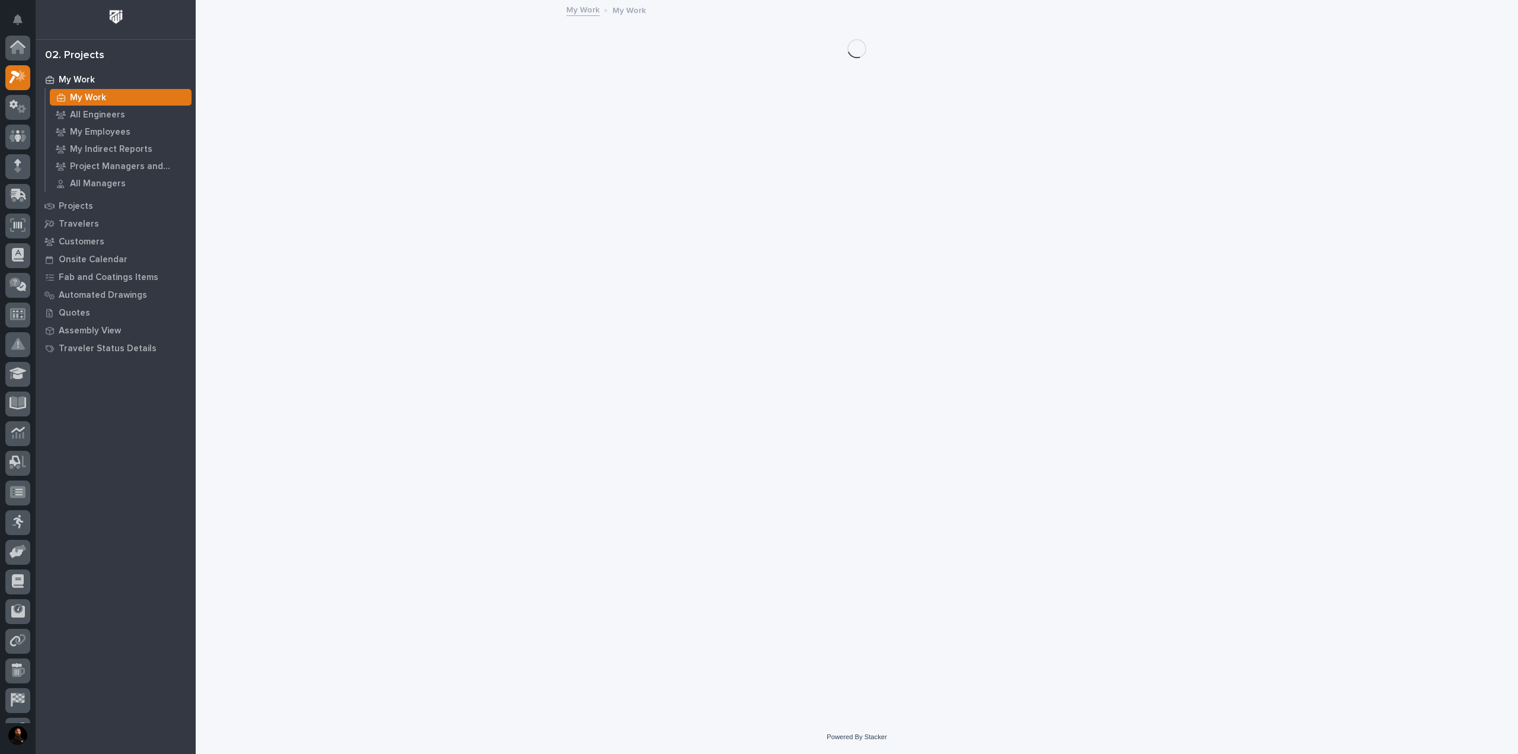
scroll to position [30, 0]
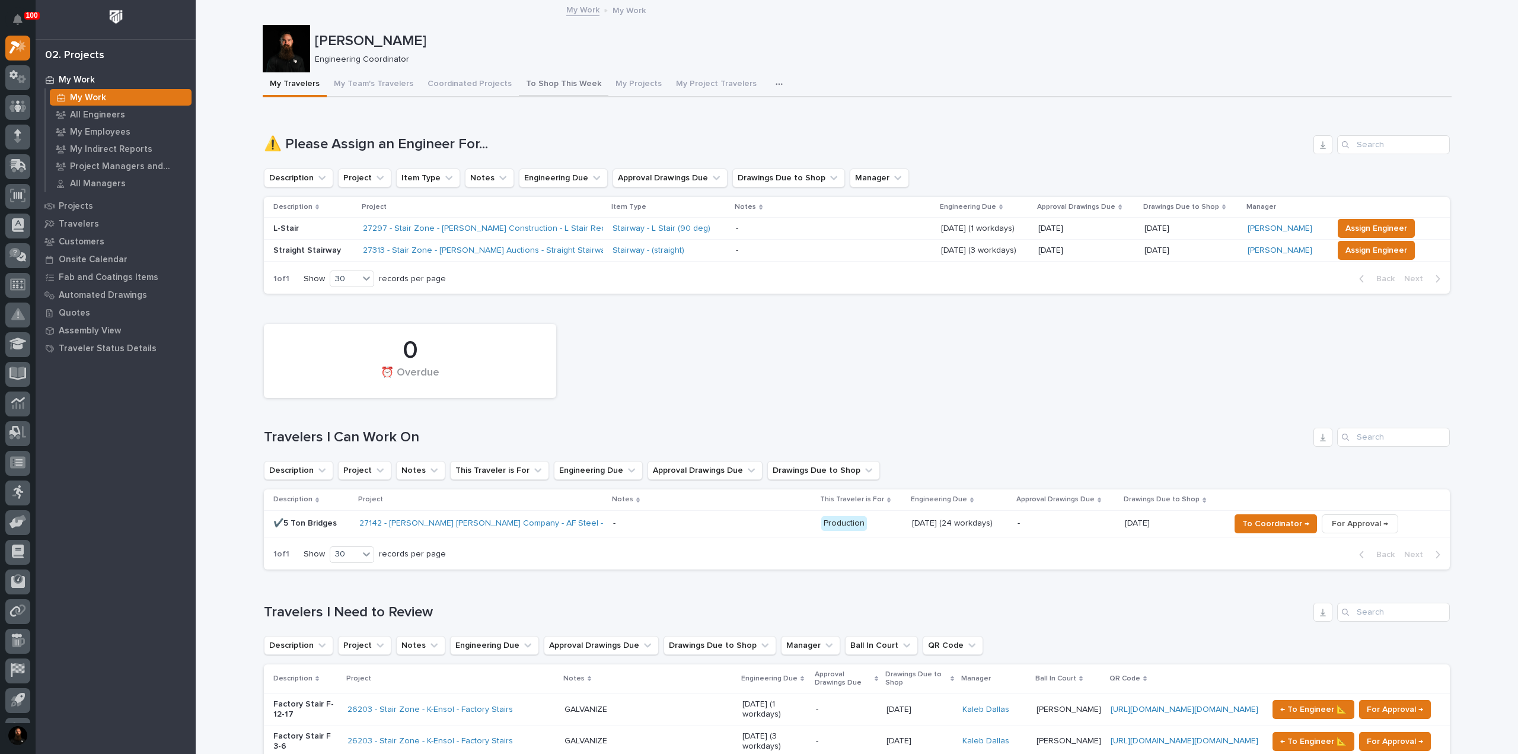
click at [550, 90] on button "To Shop This Week" at bounding box center [564, 84] width 90 height 25
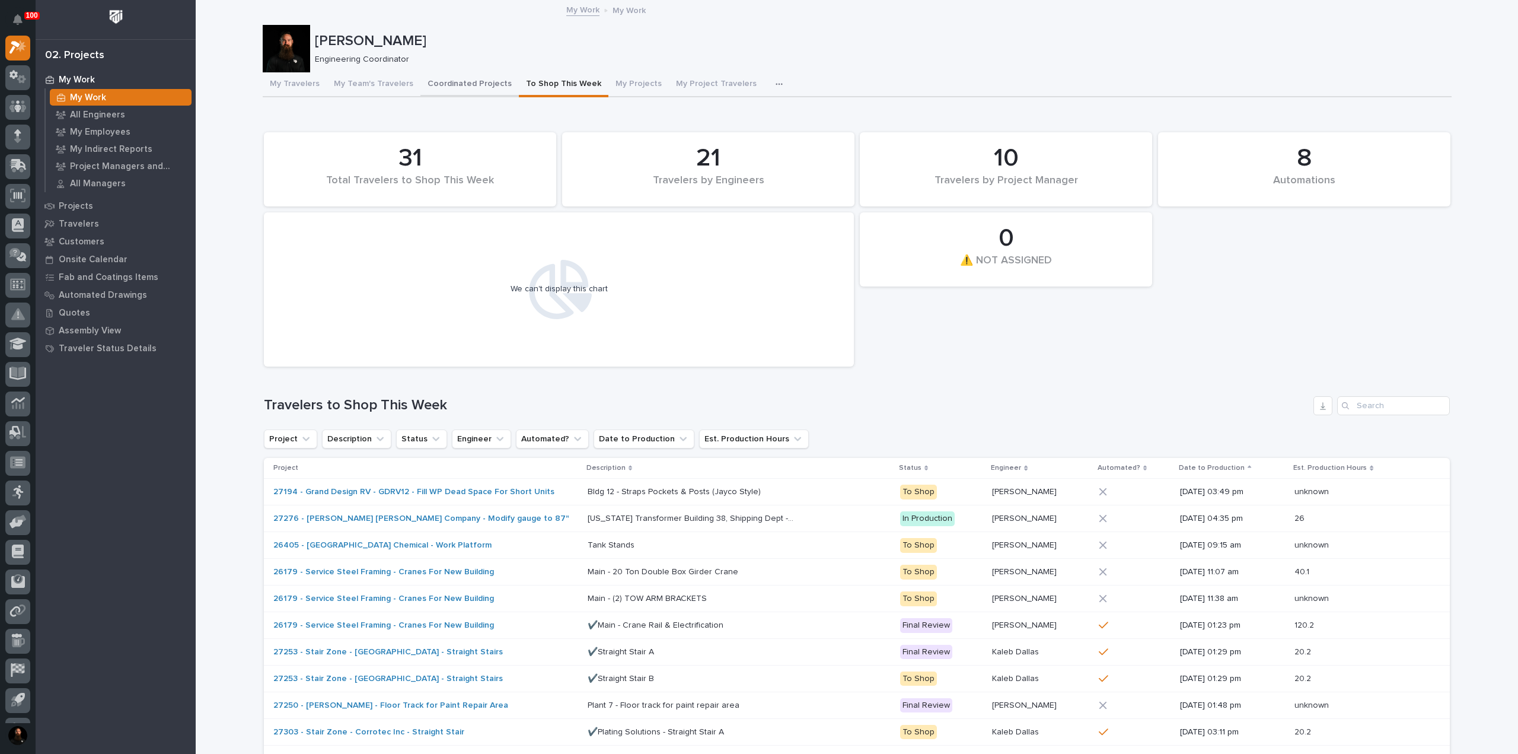
click at [463, 82] on button "Coordinated Projects" at bounding box center [469, 84] width 98 height 25
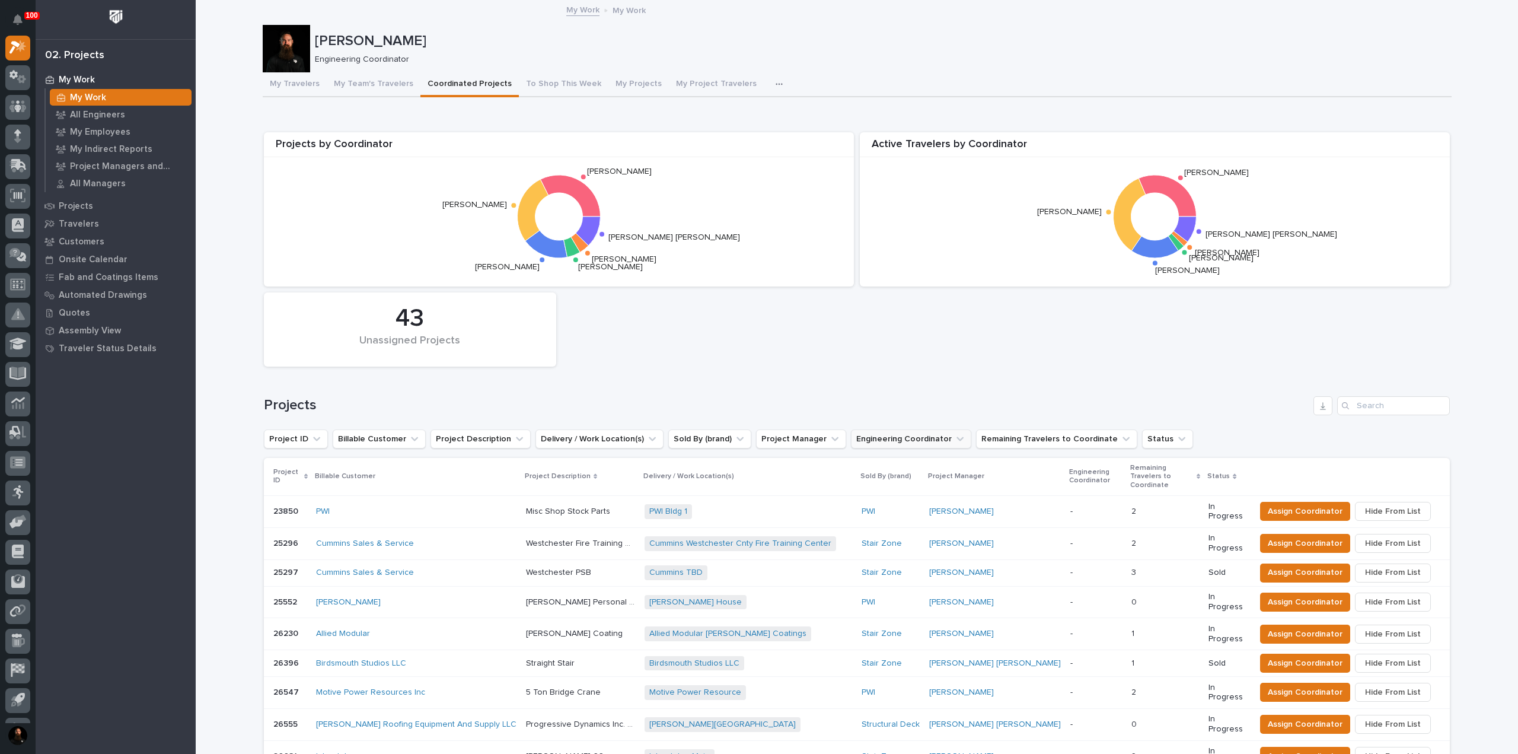
click at [891, 435] on button "Engineering Coordinator" at bounding box center [911, 438] width 120 height 19
type input "wy"
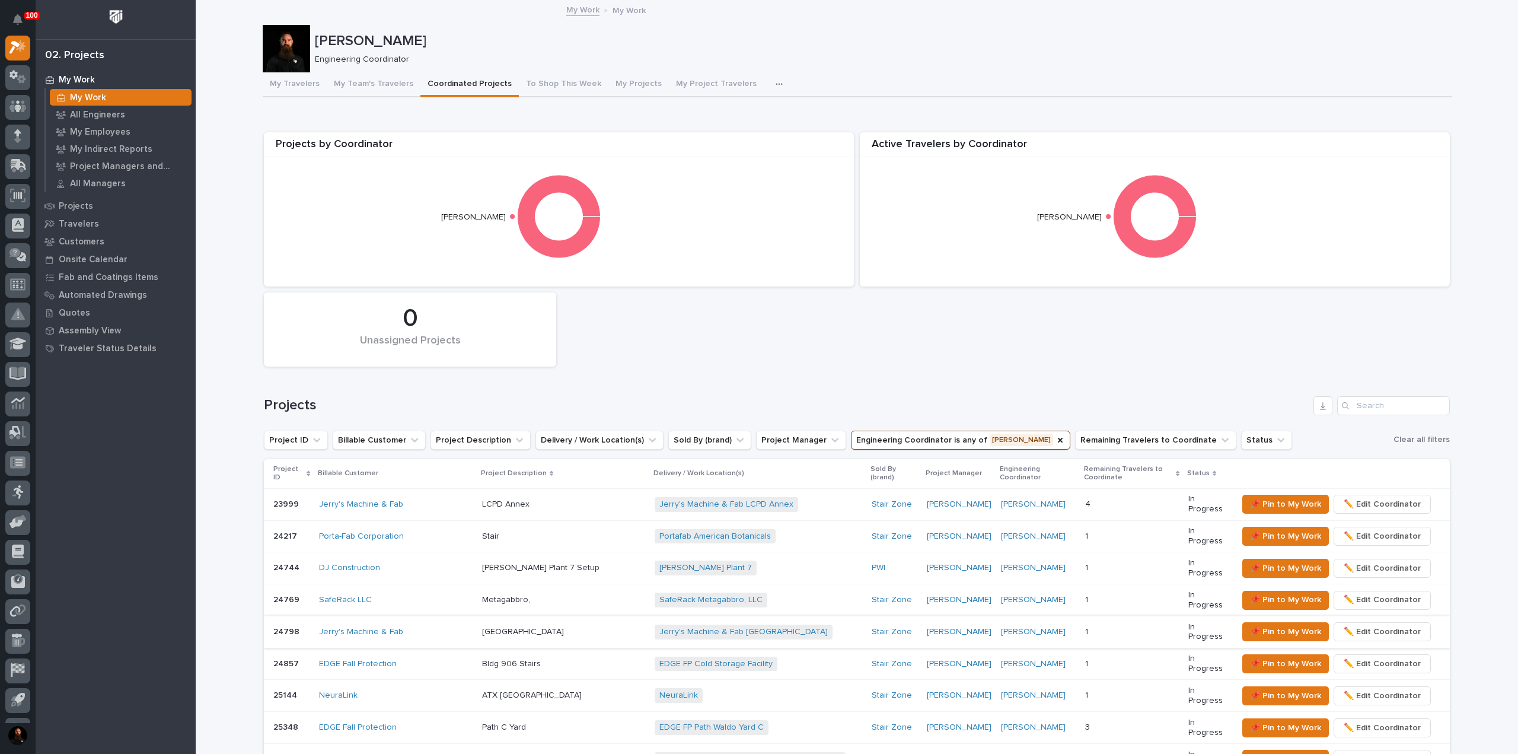
scroll to position [158, 0]
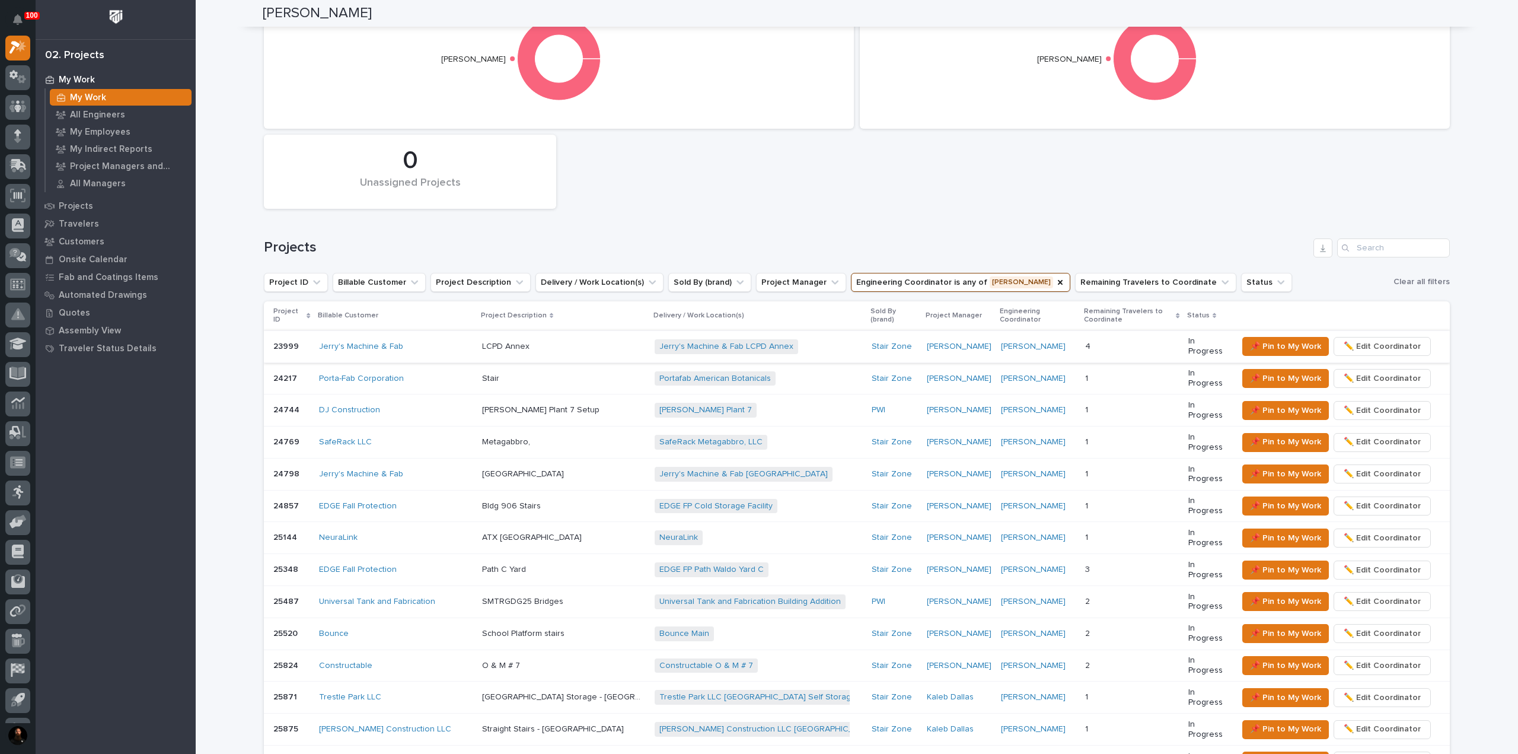
drag, startPoint x: 304, startPoint y: 318, endPoint x: 309, endPoint y: 351, distance: 33.0
click at [304, 318] on div "Project ID" at bounding box center [291, 316] width 37 height 22
click at [308, 315] on th "Project ID" at bounding box center [289, 315] width 50 height 29
click at [307, 316] on icon at bounding box center [309, 316] width 4 height 6
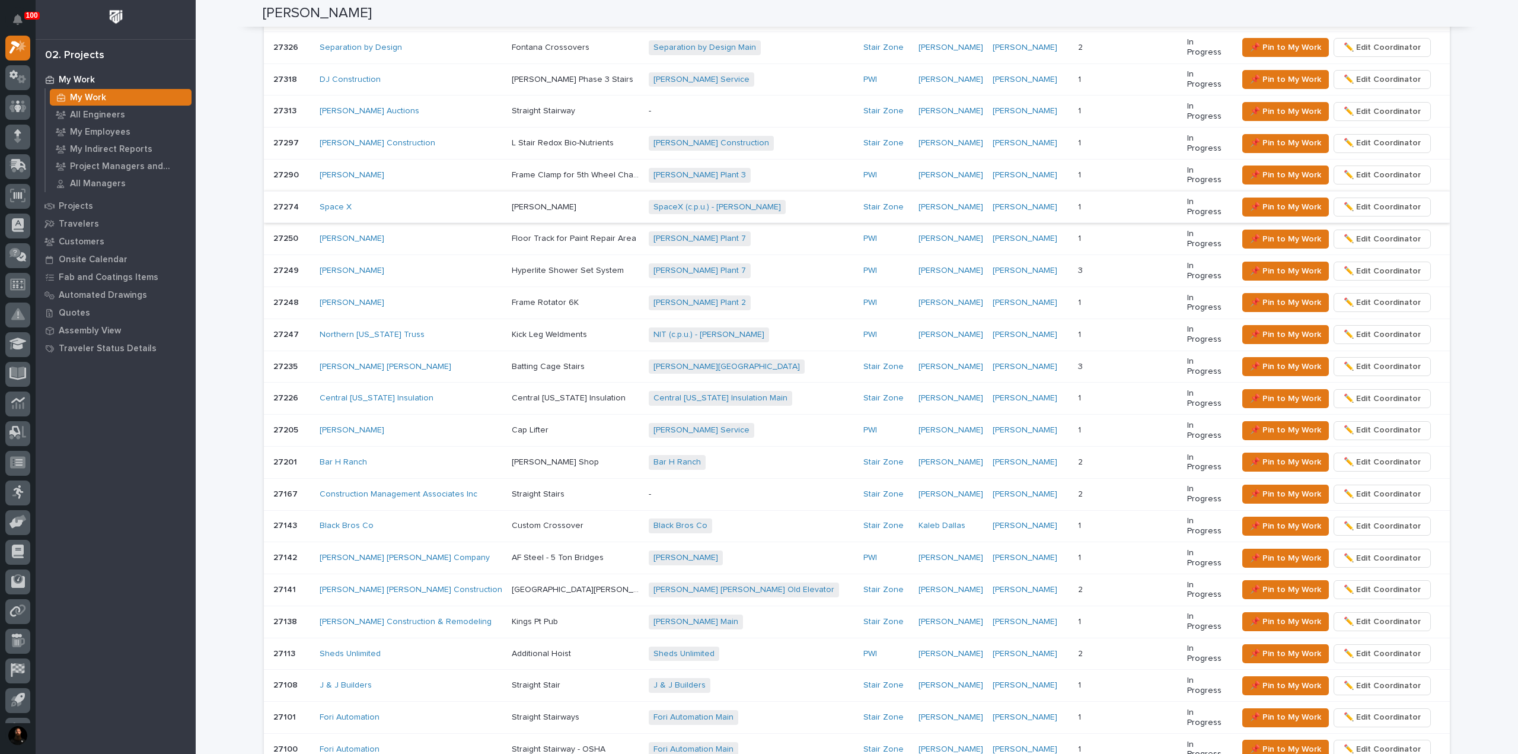
scroll to position [308, 0]
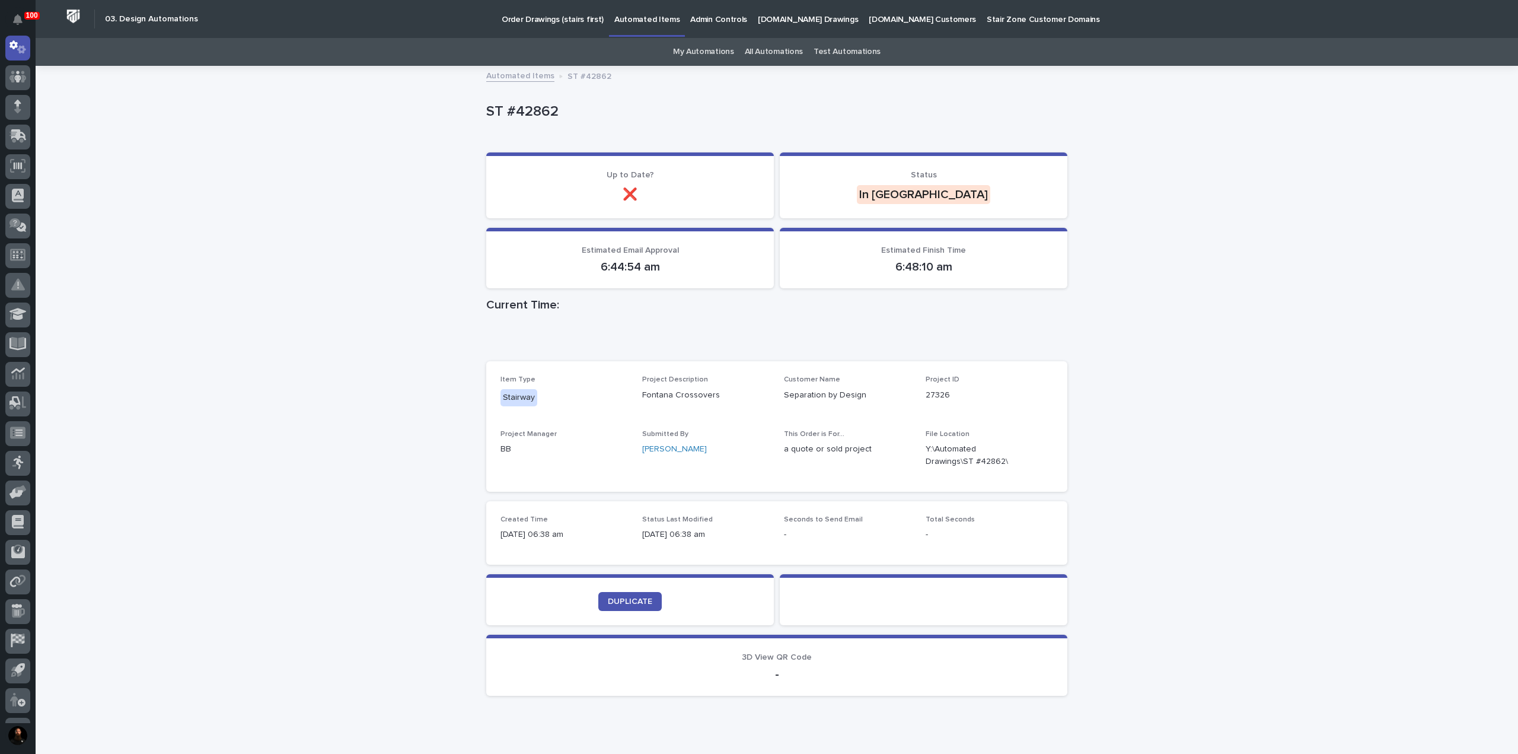
click at [698, 43] on link "My Automations" at bounding box center [703, 52] width 61 height 28
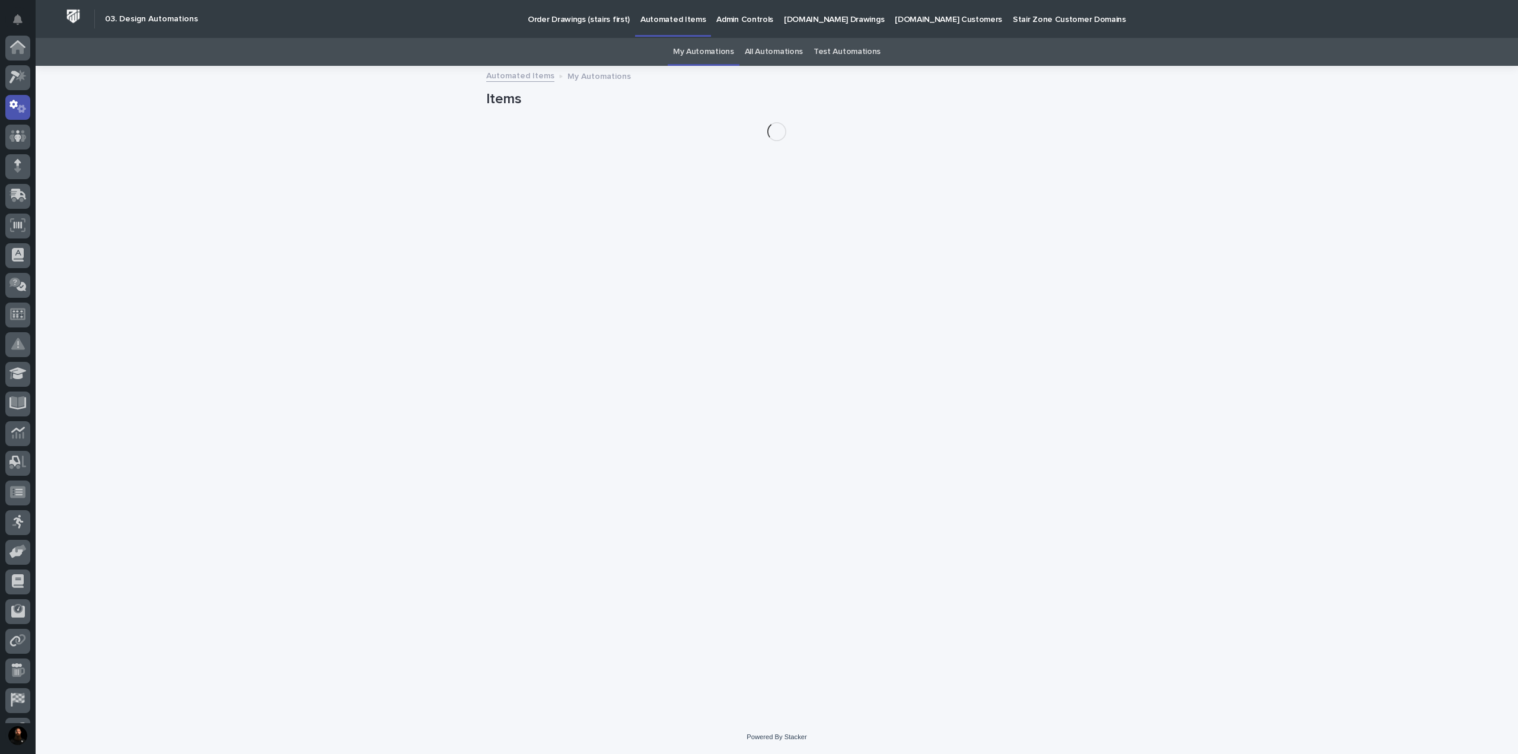
scroll to position [59, 0]
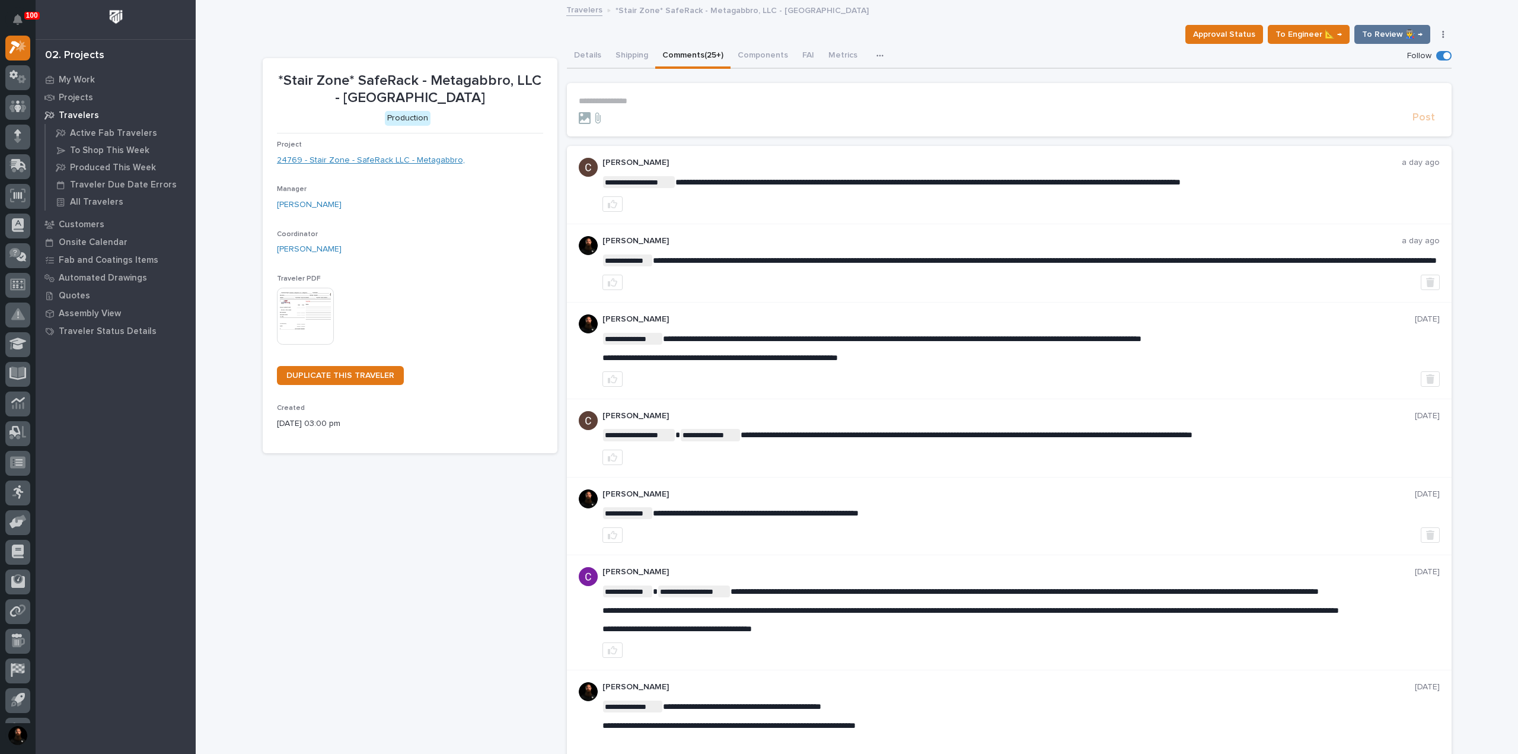
click at [426, 164] on link "24769 - Stair Zone - SafeRack LLC - Metagabbro," at bounding box center [371, 160] width 188 height 12
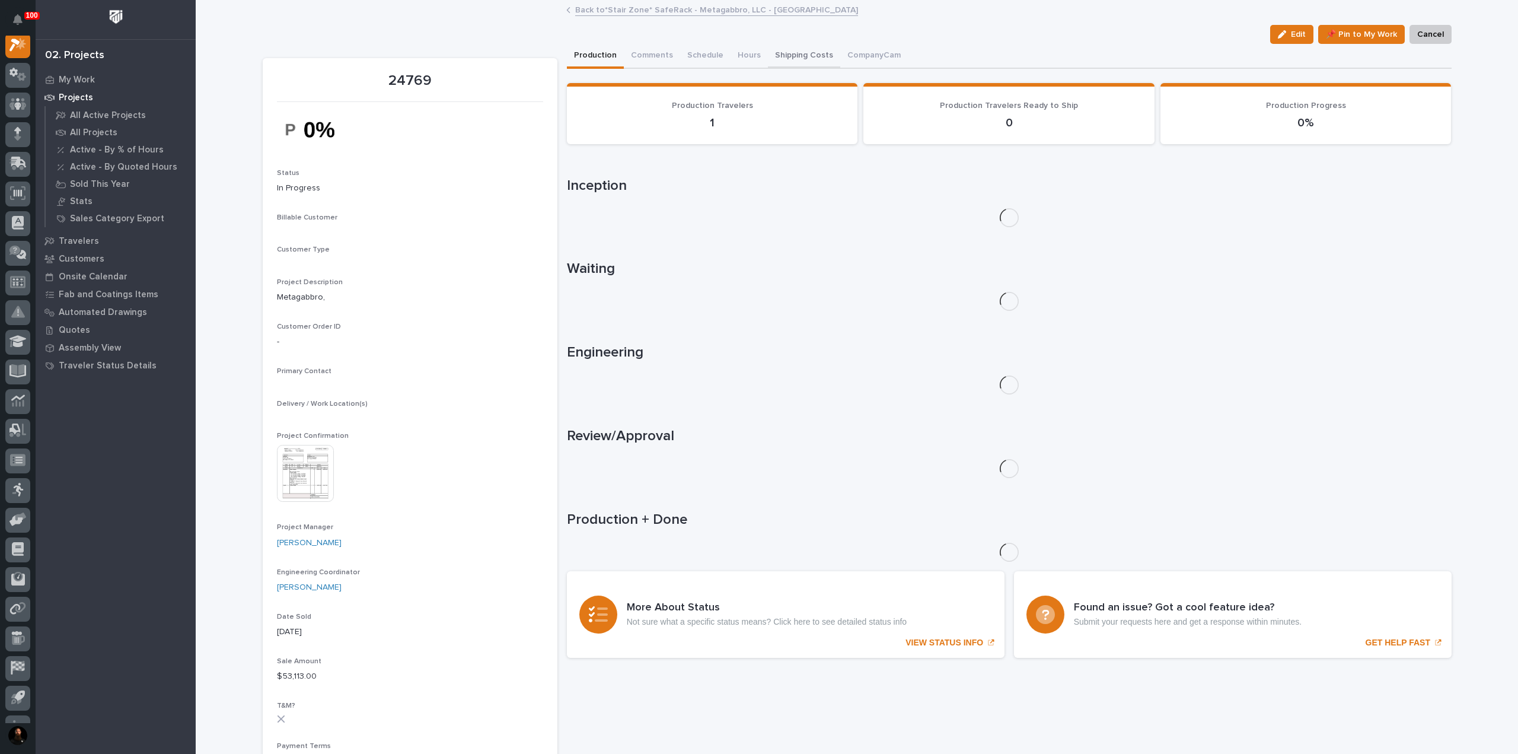
scroll to position [30, 0]
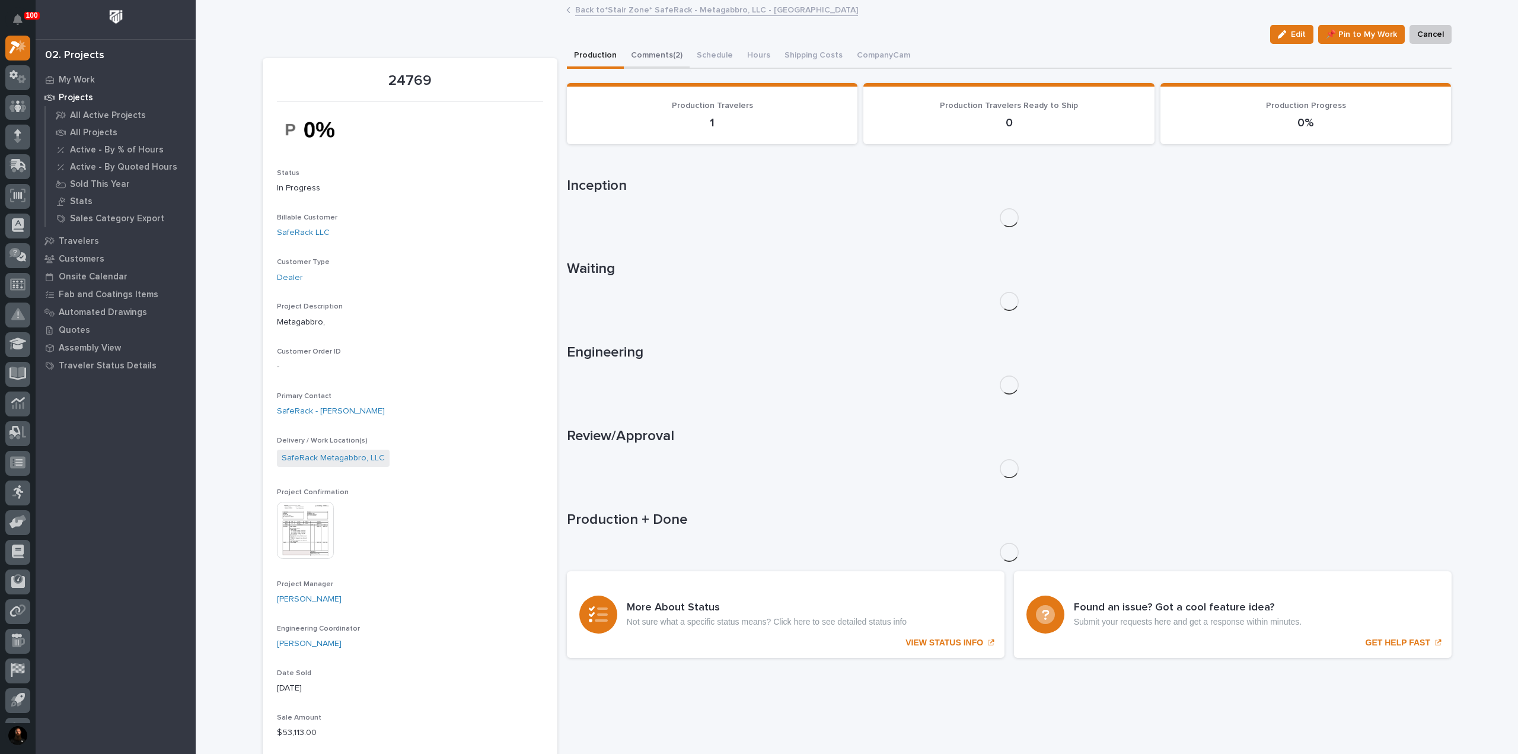
click at [664, 59] on button "Comments (2)" at bounding box center [657, 56] width 66 height 25
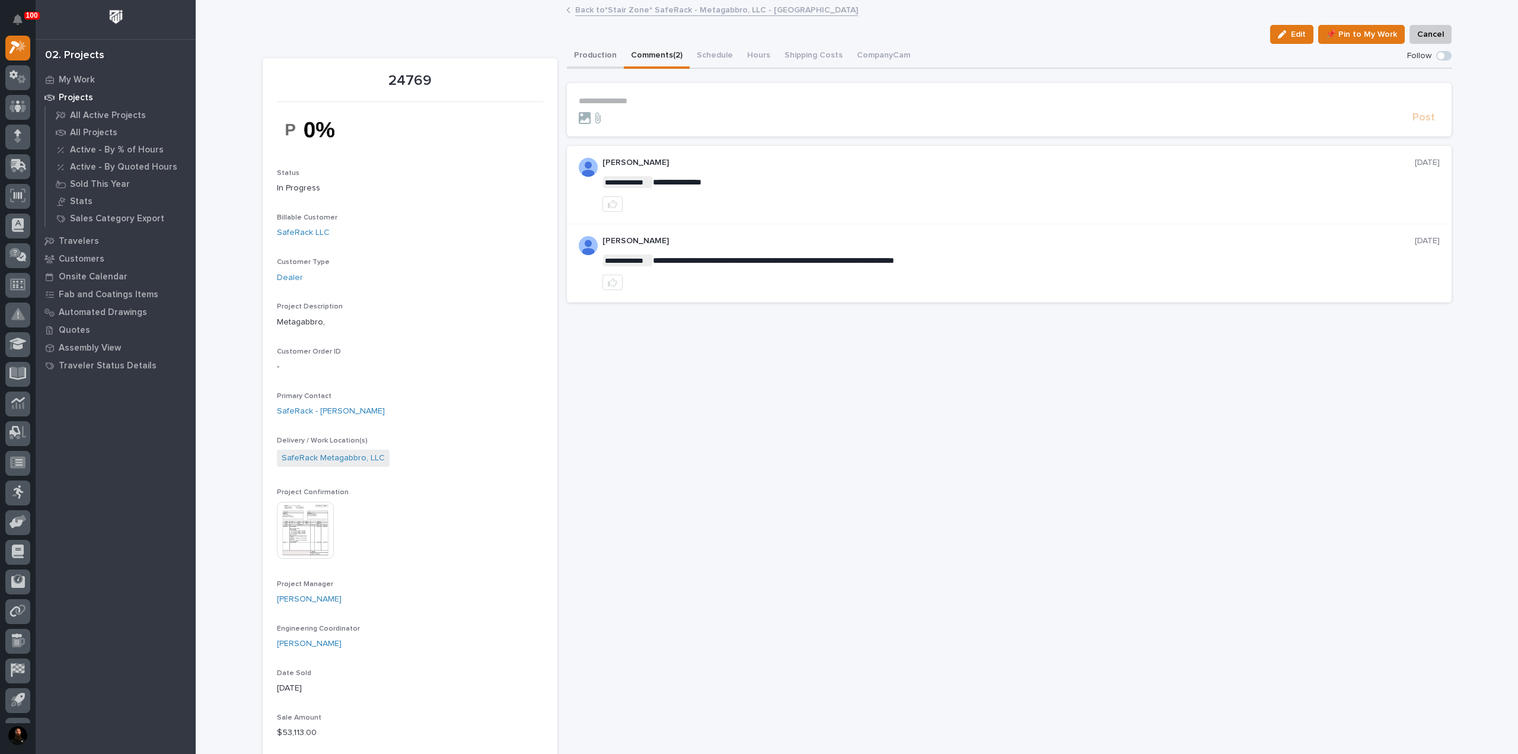
click at [600, 62] on button "Production" at bounding box center [595, 56] width 57 height 25
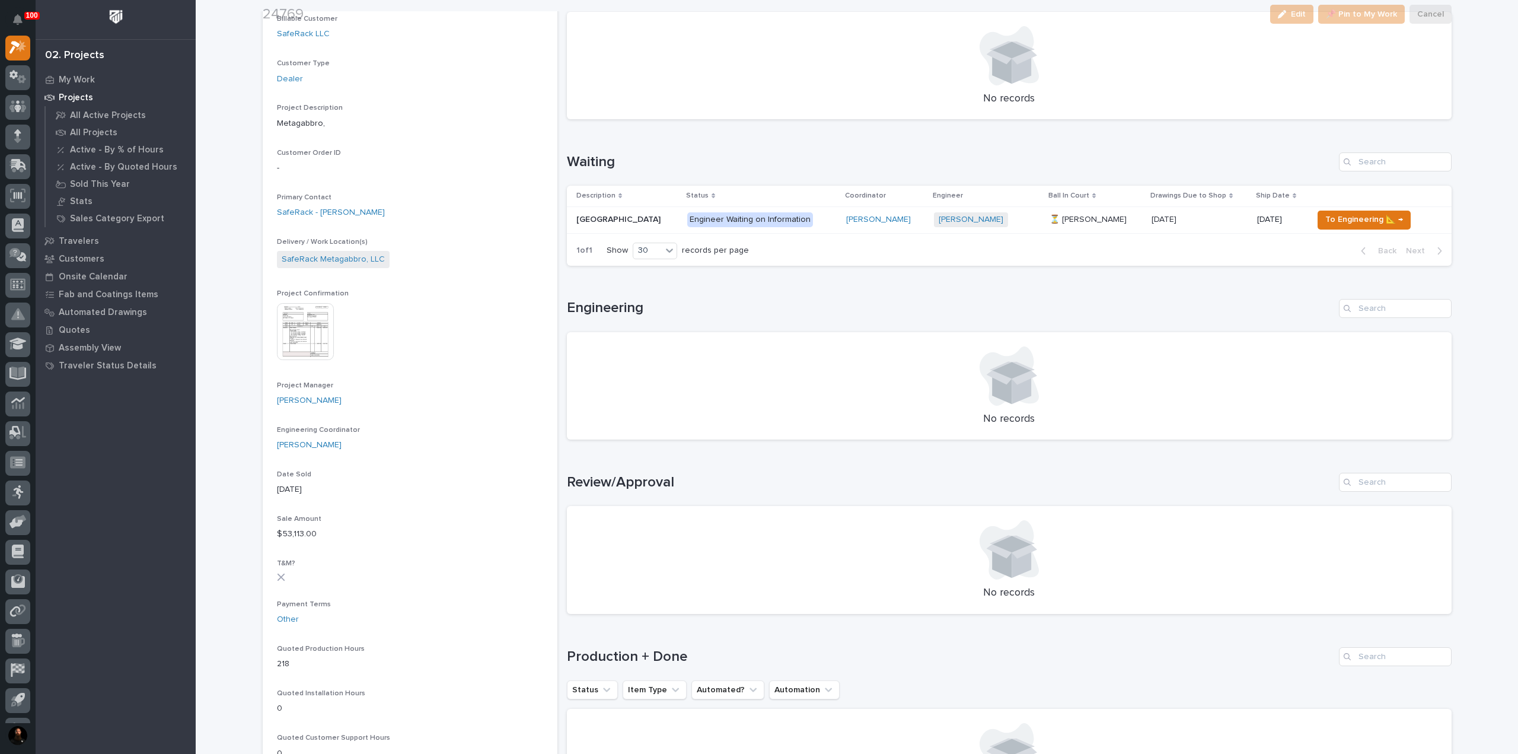
scroll to position [316, 0]
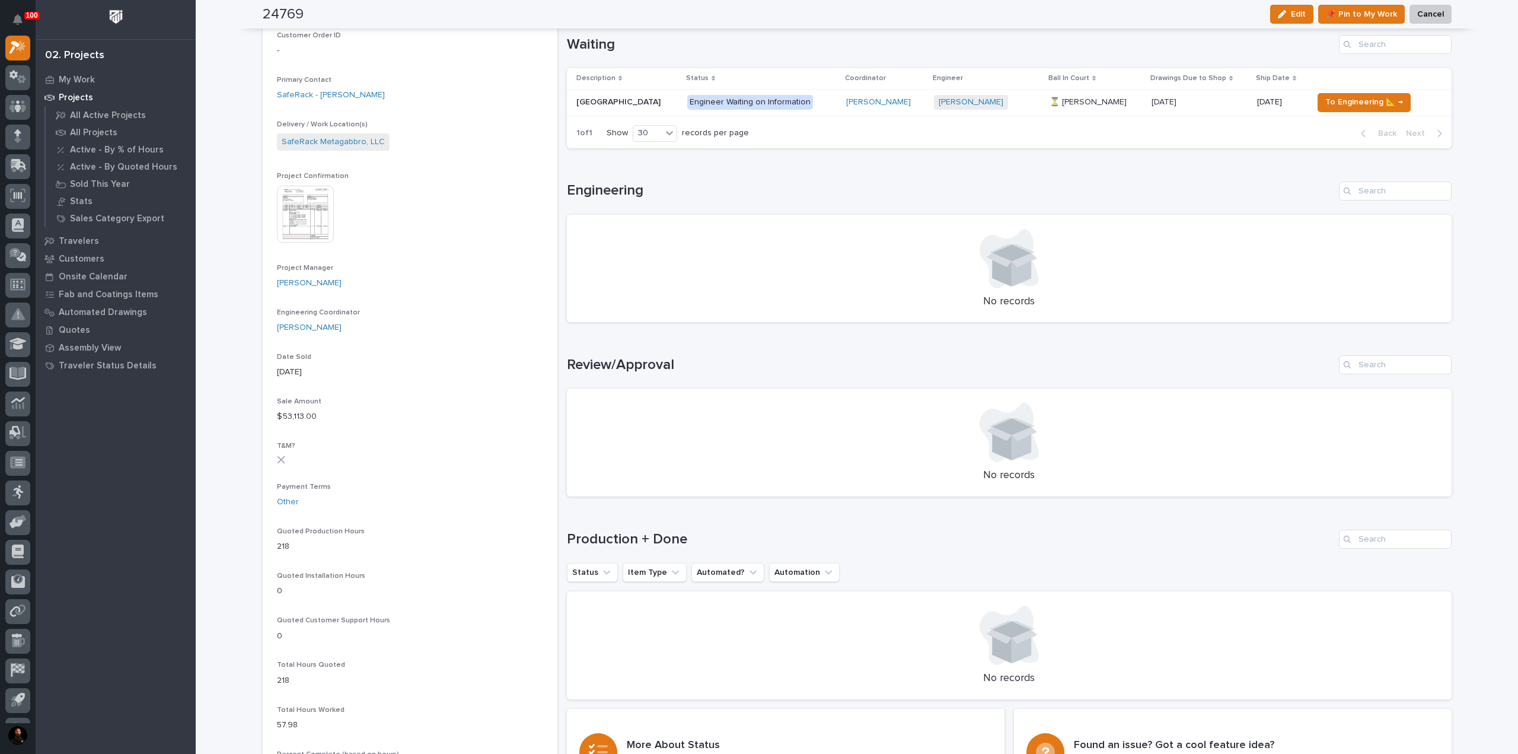
click at [597, 99] on p "Stair Tower" at bounding box center [619, 101] width 87 height 12
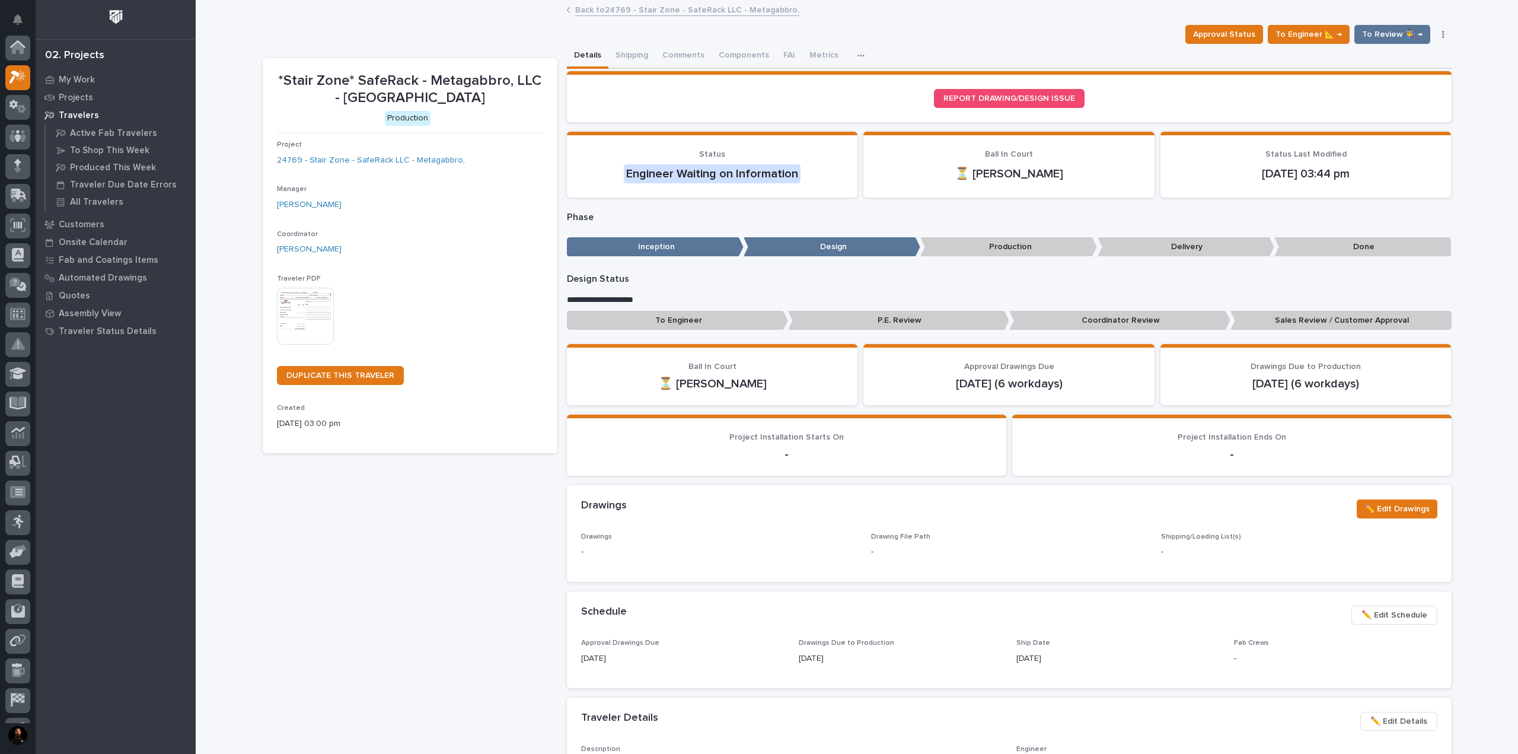
scroll to position [30, 0]
click at [687, 59] on button "Comments (25+)" at bounding box center [692, 56] width 75 height 25
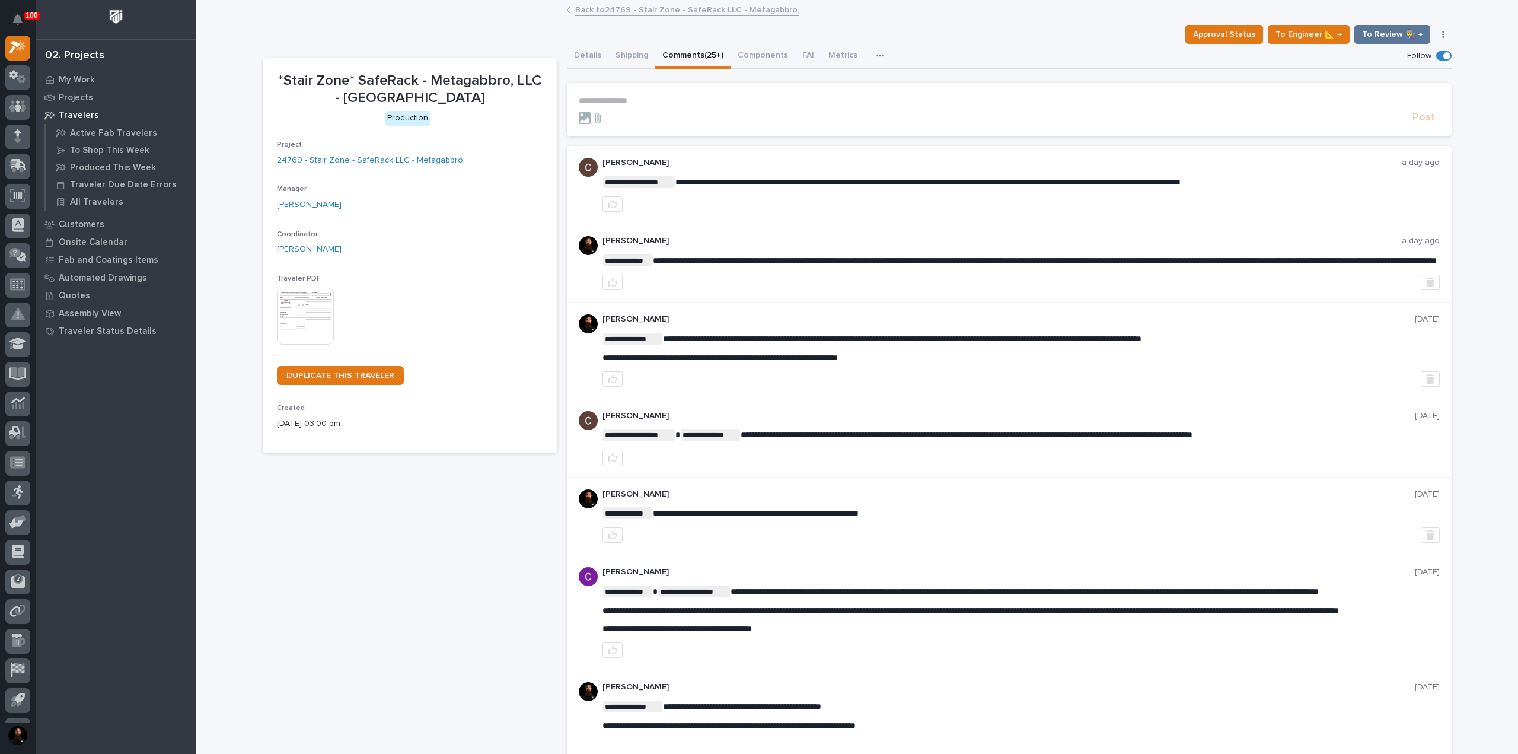
click at [627, 103] on p "**********" at bounding box center [1009, 101] width 861 height 10
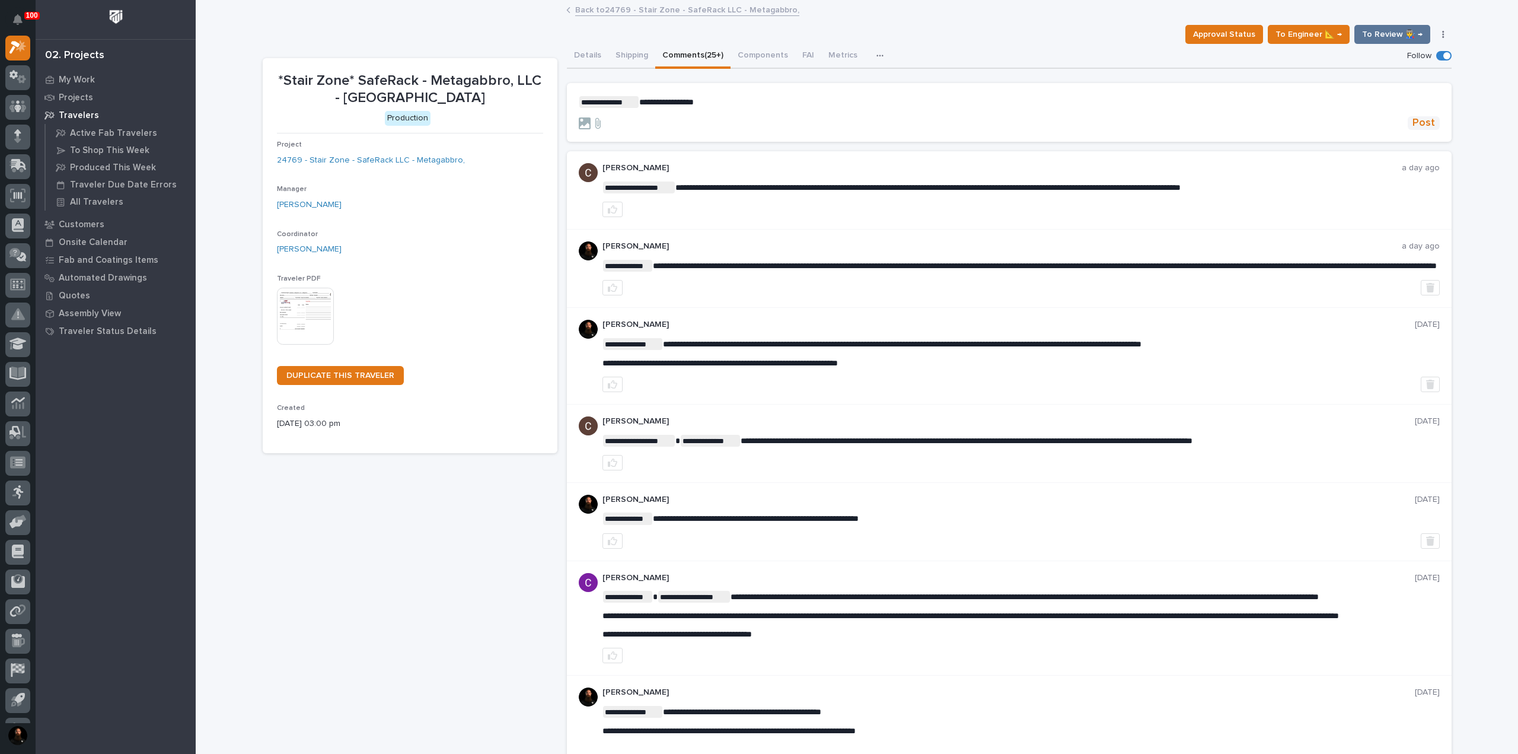
click at [1422, 126] on span "Post" at bounding box center [1424, 123] width 23 height 14
click at [586, 52] on button "Details" at bounding box center [588, 56] width 42 height 25
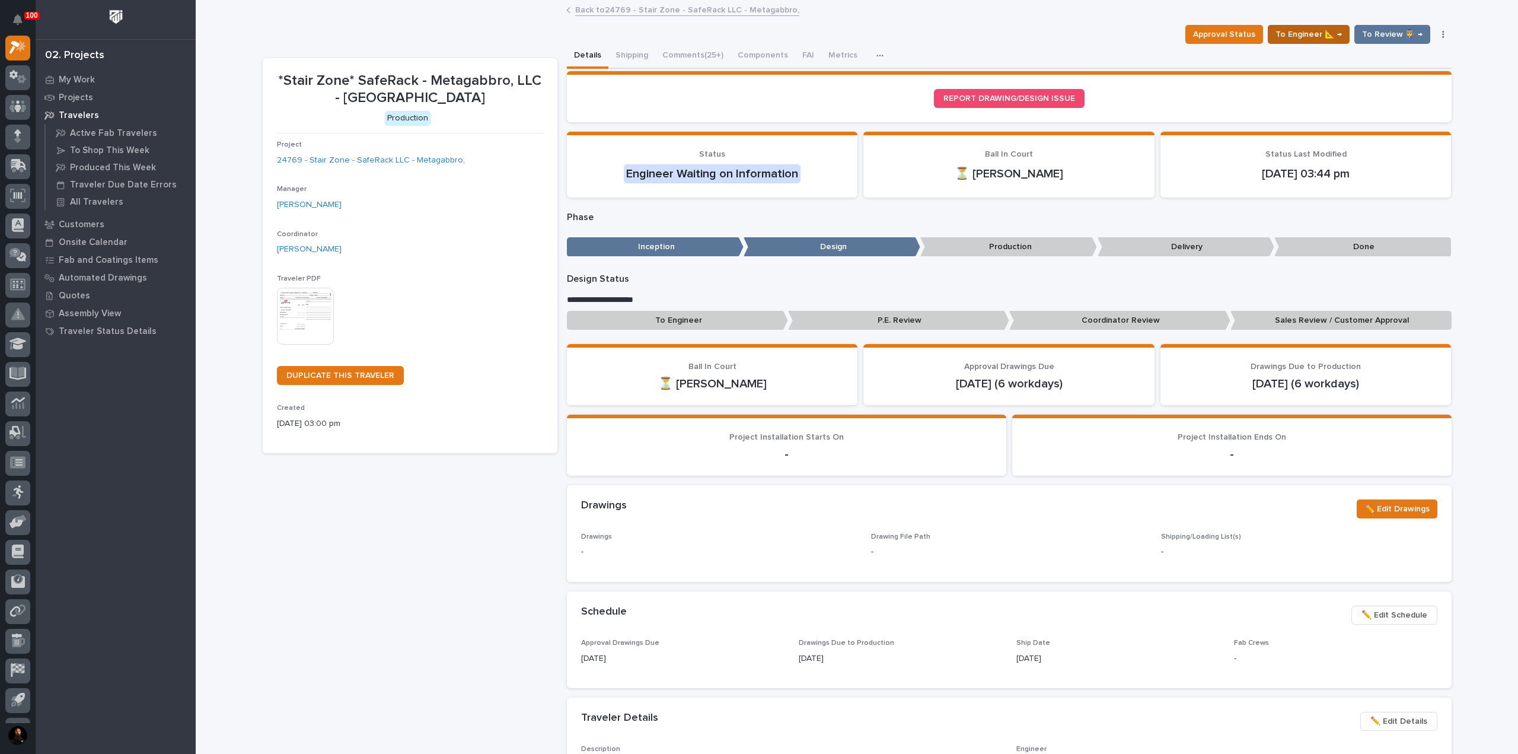
click at [1289, 40] on span "To Engineer 📐 →" at bounding box center [1309, 34] width 66 height 14
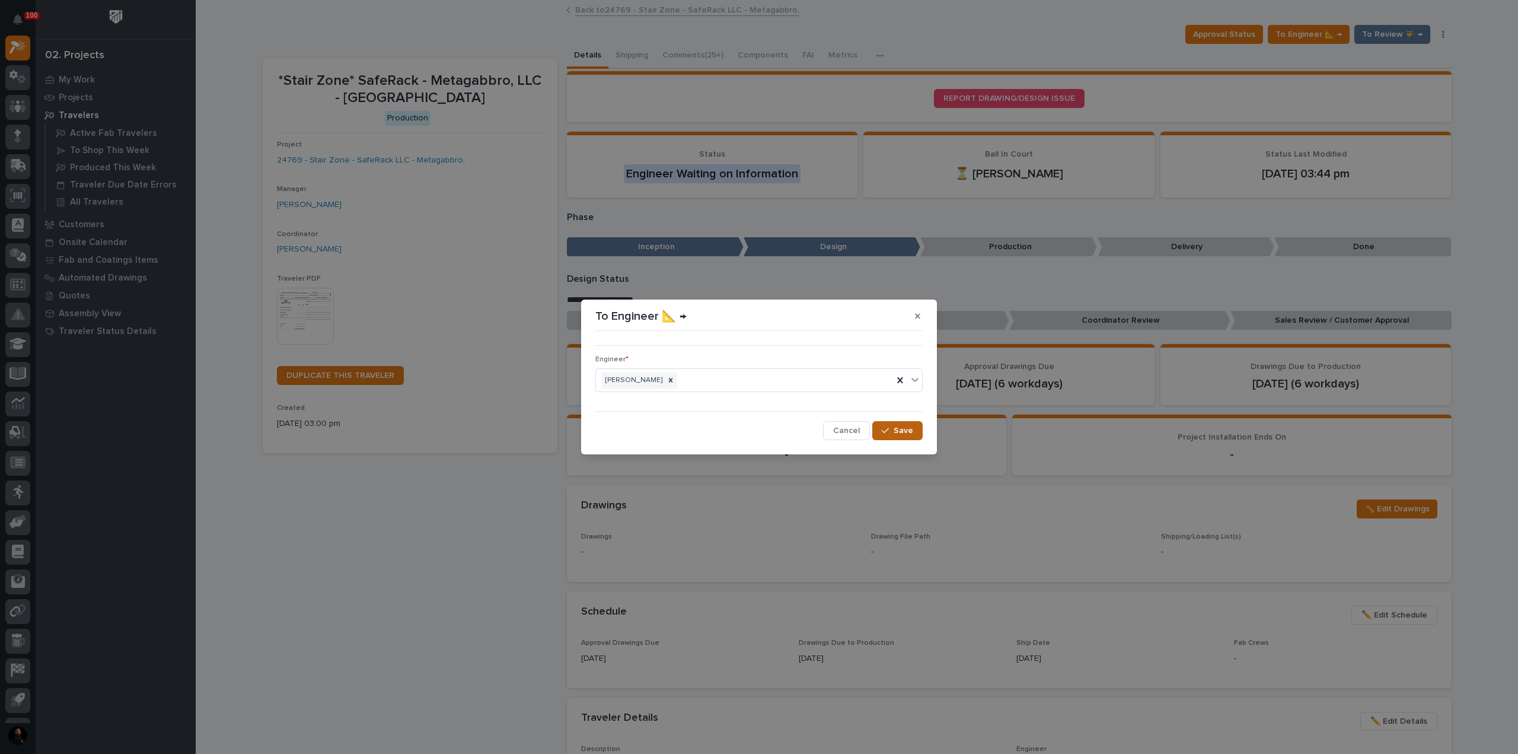
click at [891, 432] on div "button" at bounding box center [888, 430] width 12 height 8
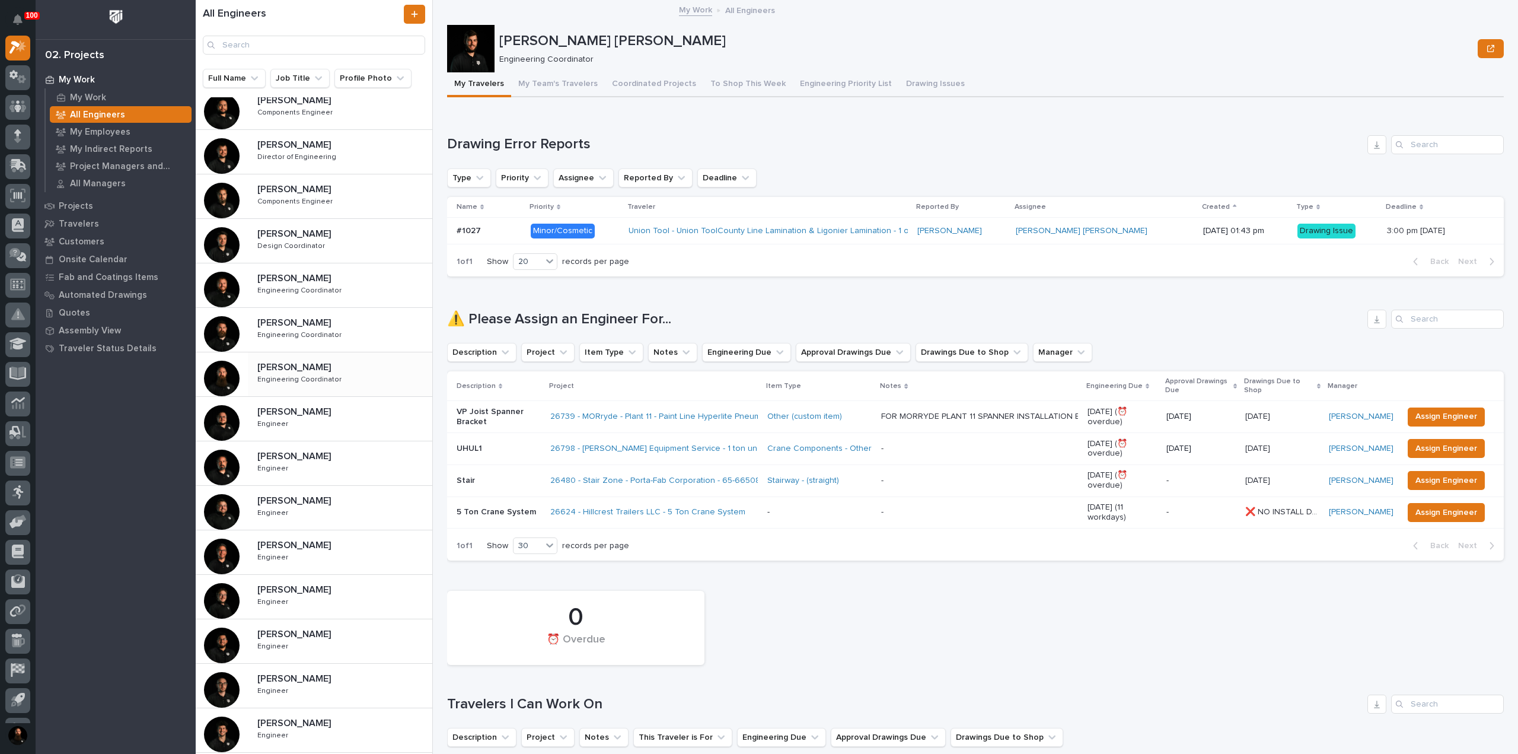
scroll to position [237, 0]
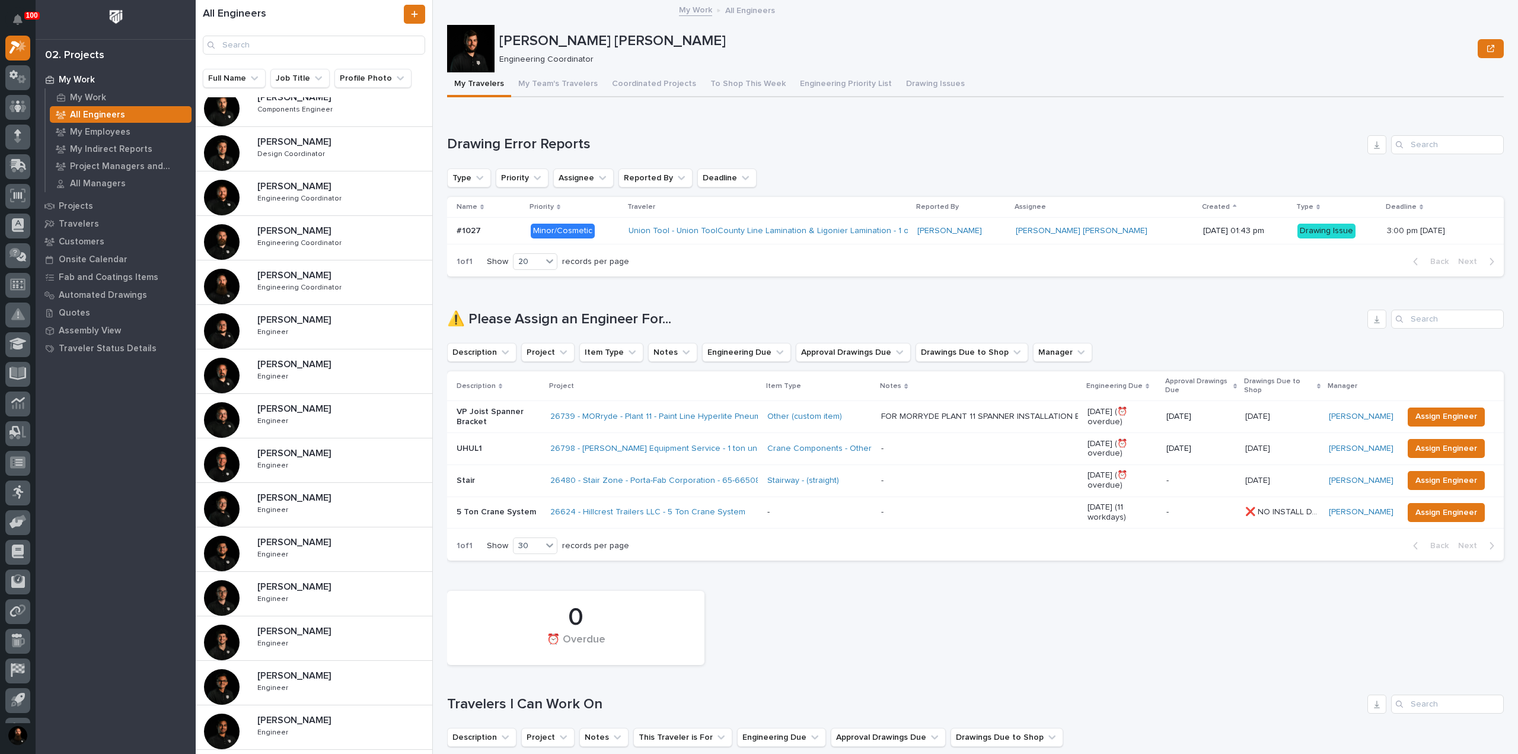
click at [317, 549] on div "[PERSON_NAME] [PERSON_NAME] Engineer Engineer" at bounding box center [340, 549] width 184 height 34
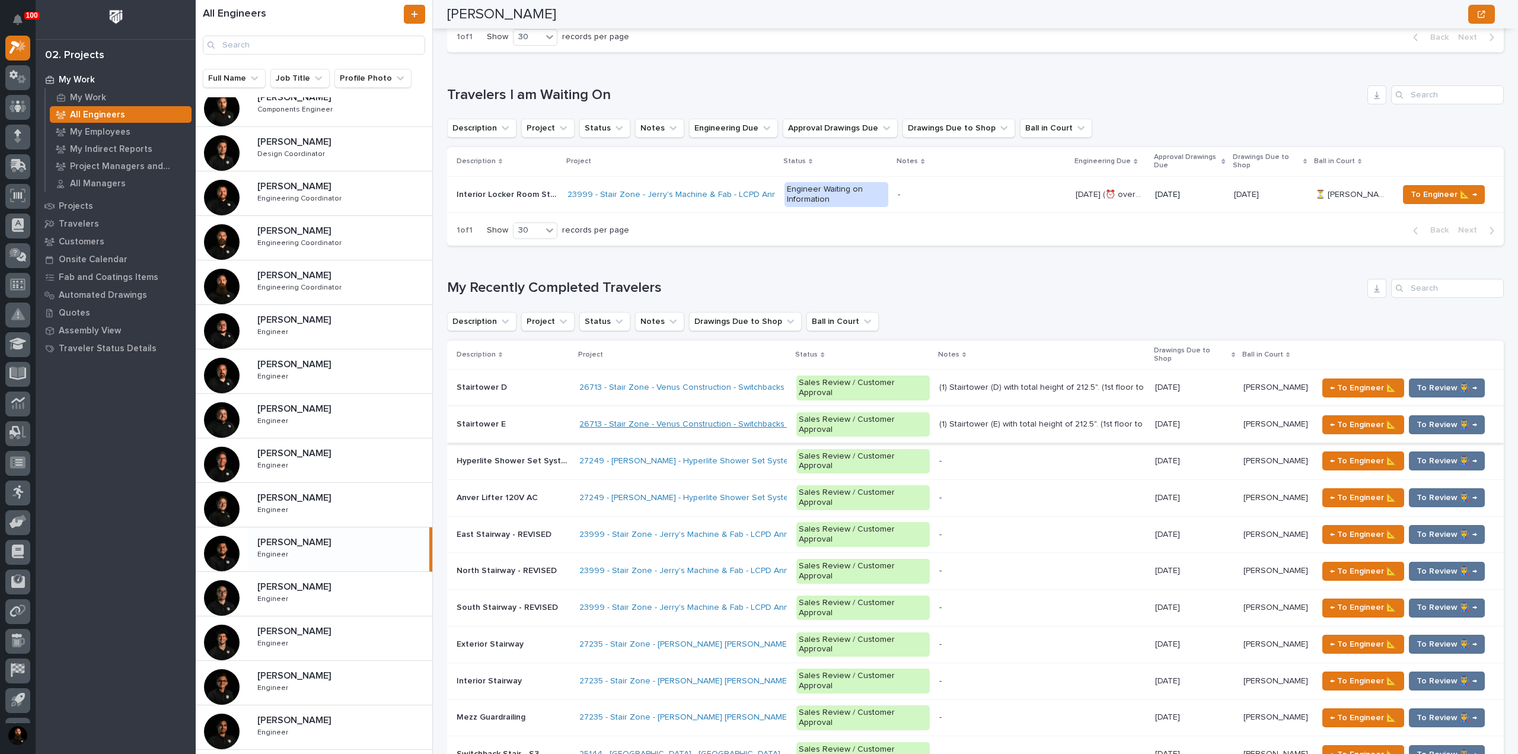
scroll to position [632, 0]
